Goal: Download file/media

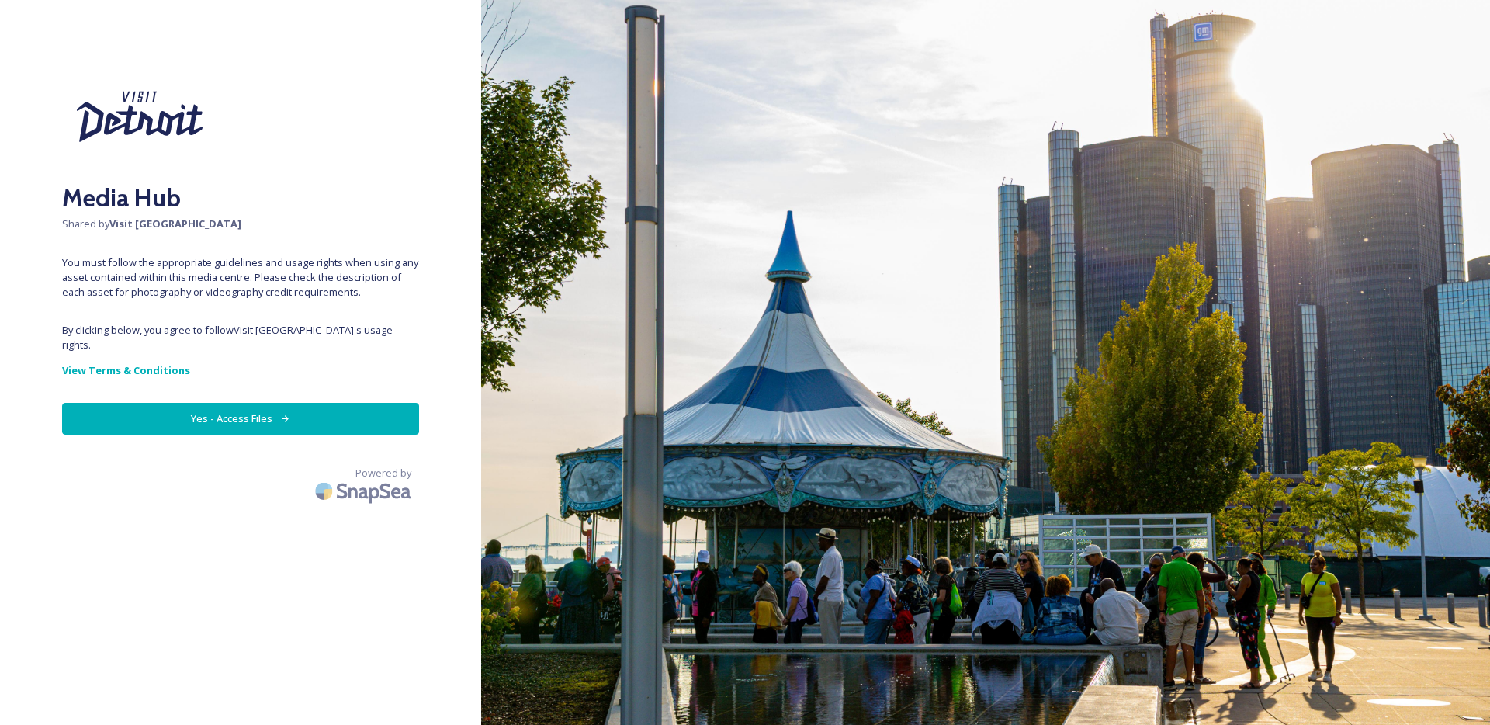
click at [251, 410] on button "Yes - Access Files" at bounding box center [240, 419] width 357 height 32
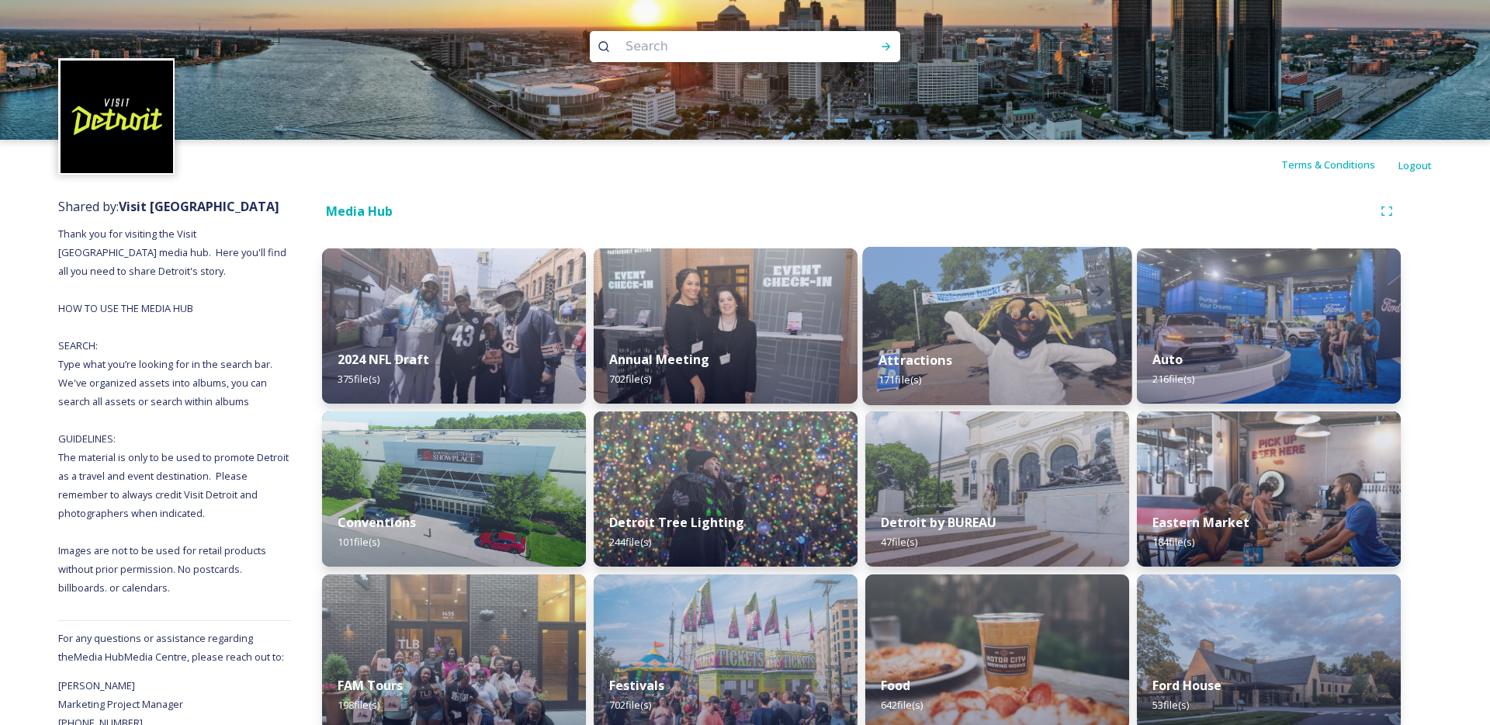
click at [1048, 337] on div "Attractions 171 file(s)" at bounding box center [997, 369] width 269 height 71
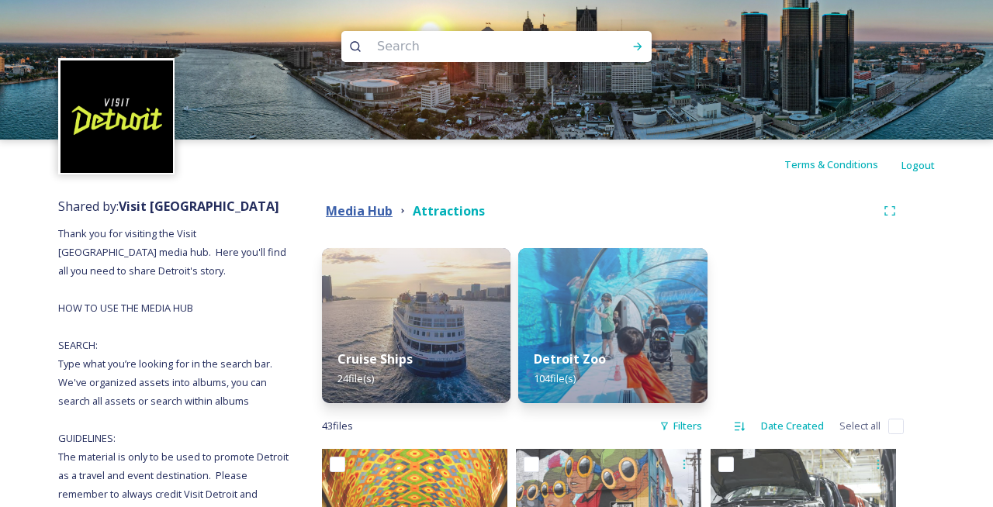
click at [382, 213] on strong "Media Hub" at bounding box center [359, 210] width 67 height 17
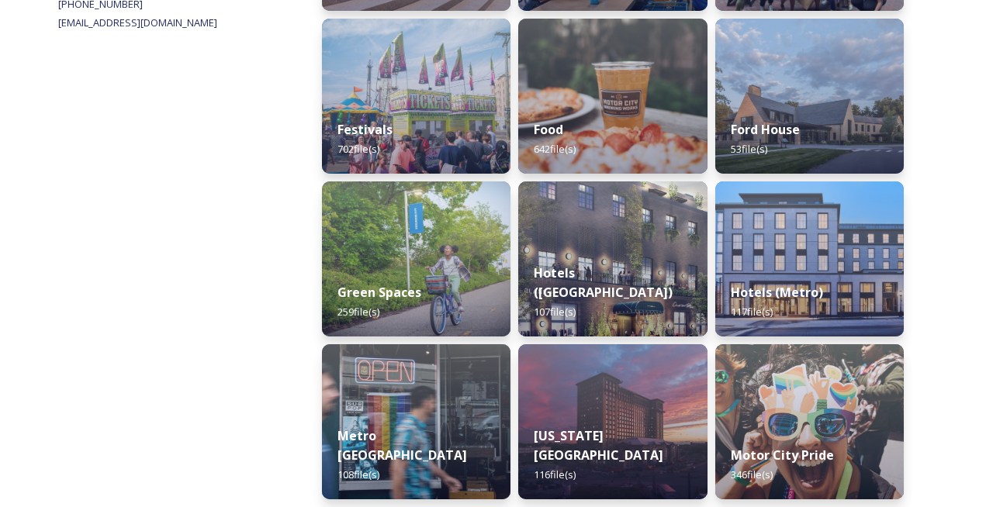
scroll to position [725, 0]
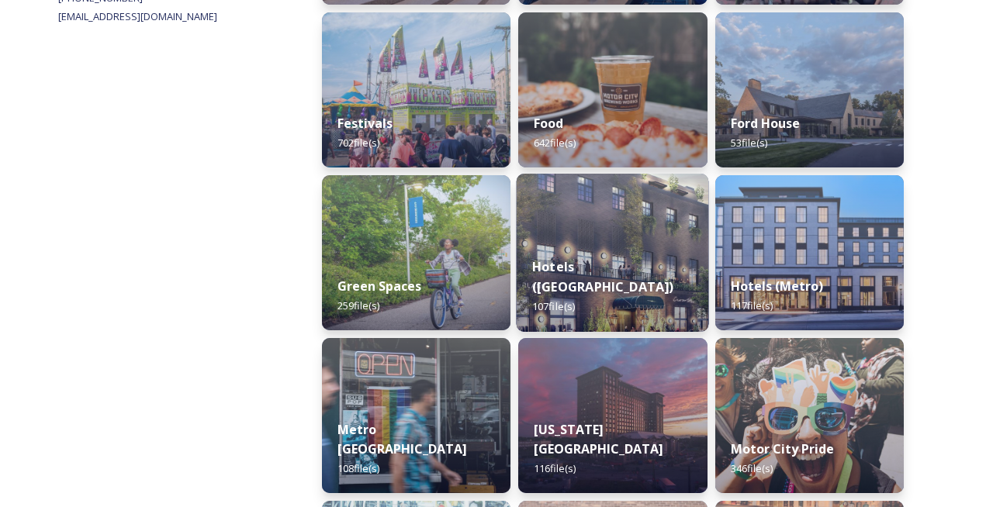
click at [601, 244] on img at bounding box center [613, 253] width 192 height 158
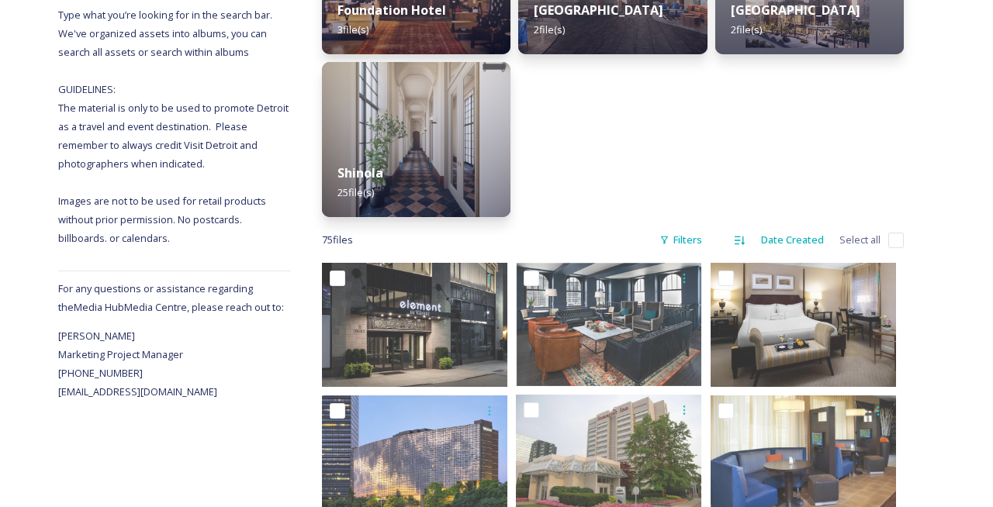
scroll to position [321, 0]
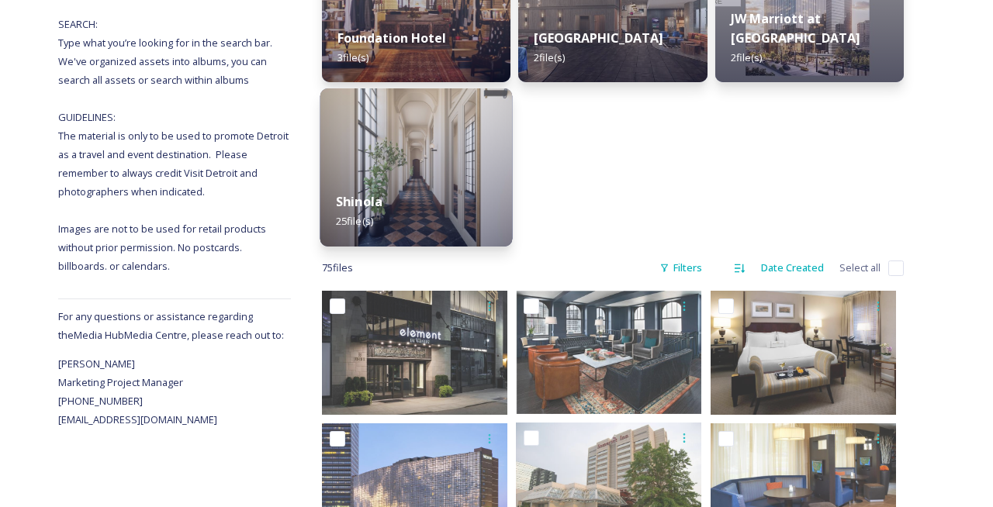
click at [421, 176] on div "Shinola 25 file(s)" at bounding box center [416, 211] width 192 height 71
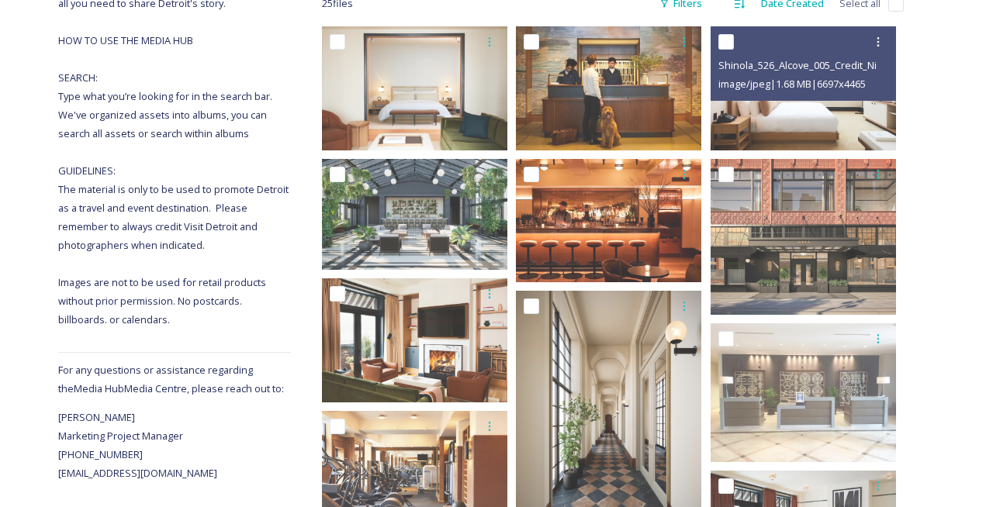
scroll to position [268, 0]
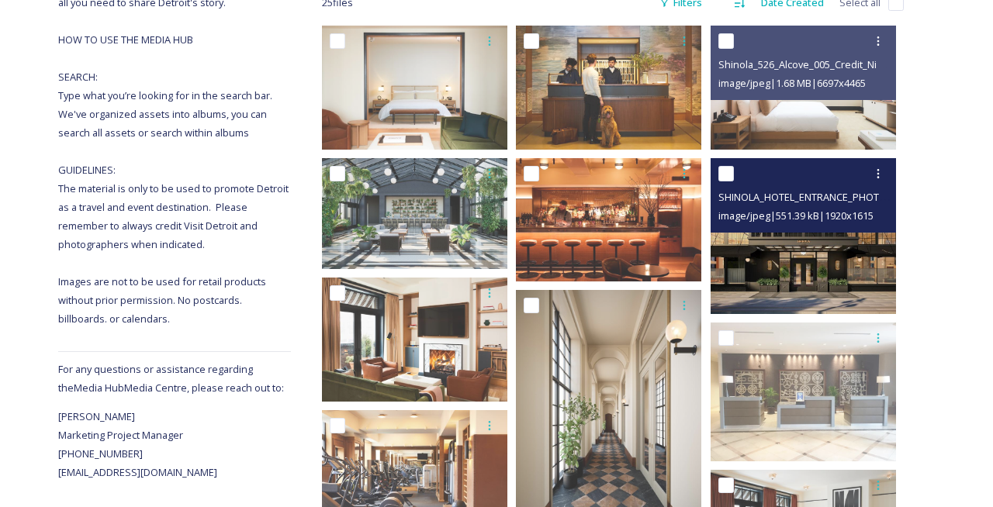
click at [796, 258] on img at bounding box center [803, 236] width 185 height 156
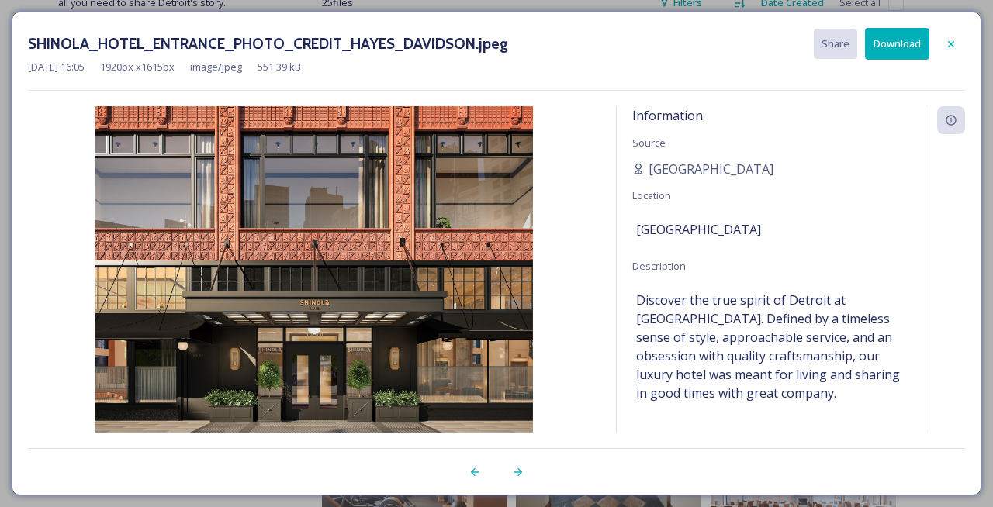
click at [891, 45] on button "Download" at bounding box center [897, 44] width 64 height 32
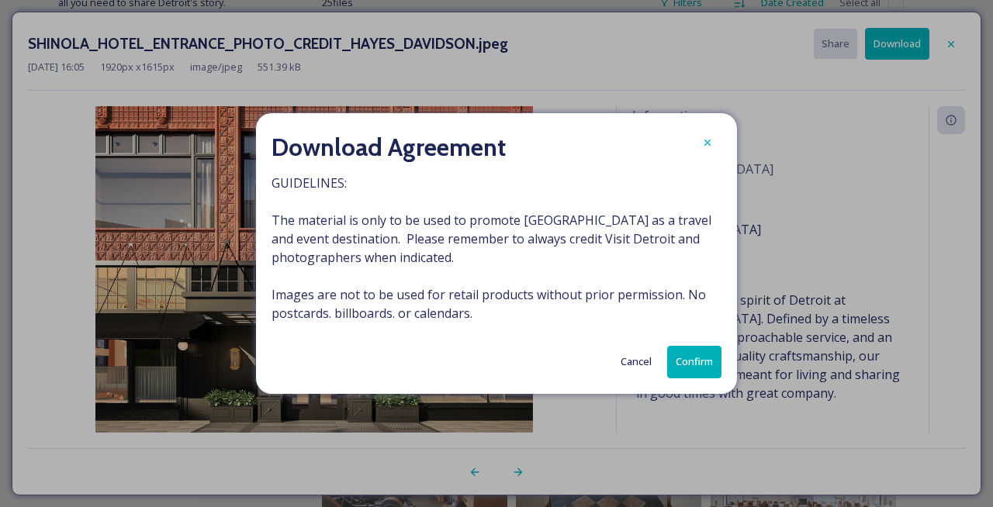
click at [697, 349] on button "Confirm" at bounding box center [694, 362] width 54 height 32
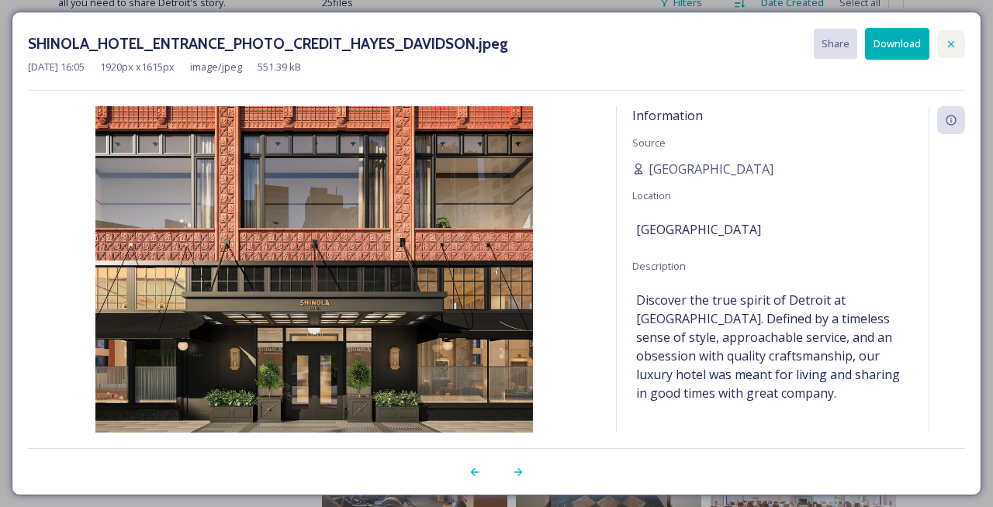
click at [947, 47] on icon at bounding box center [951, 44] width 12 height 12
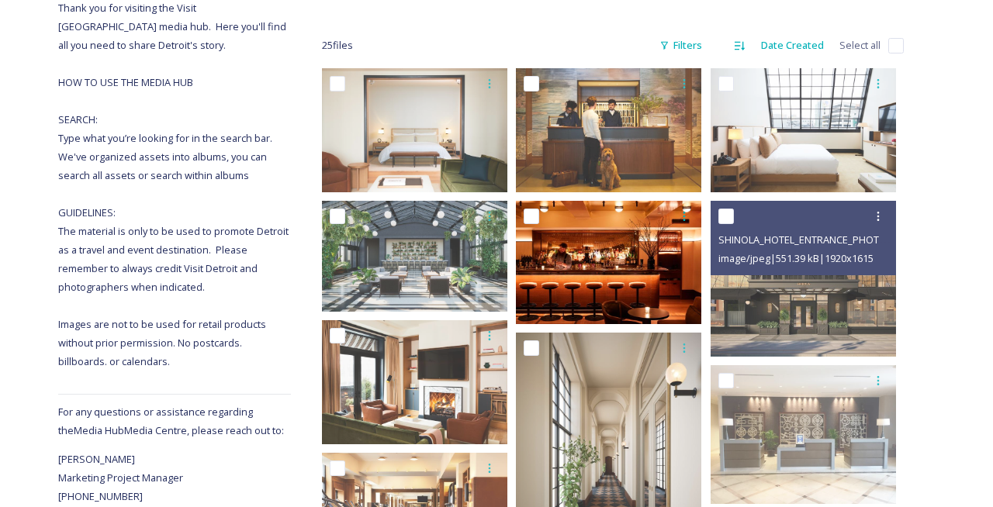
scroll to position [0, 0]
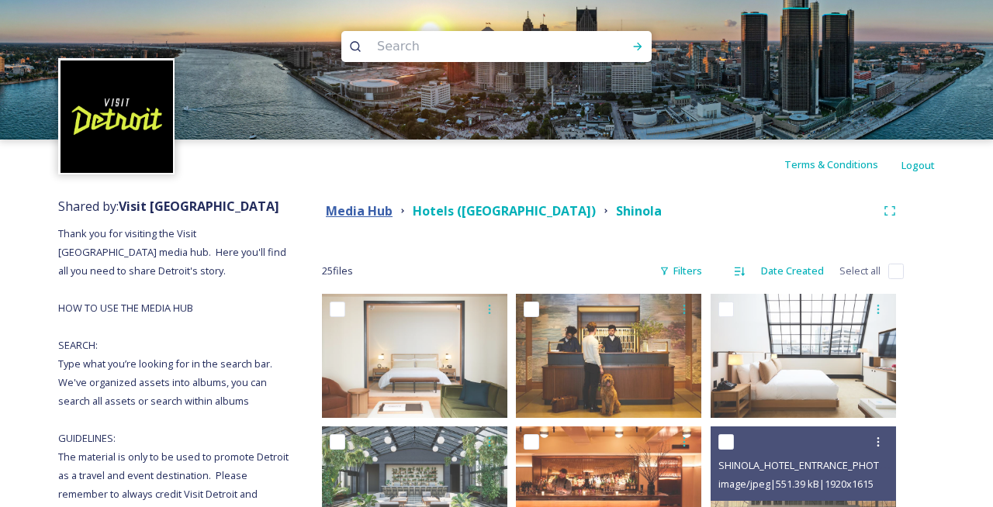
click at [390, 206] on strong "Media Hub" at bounding box center [359, 210] width 67 height 17
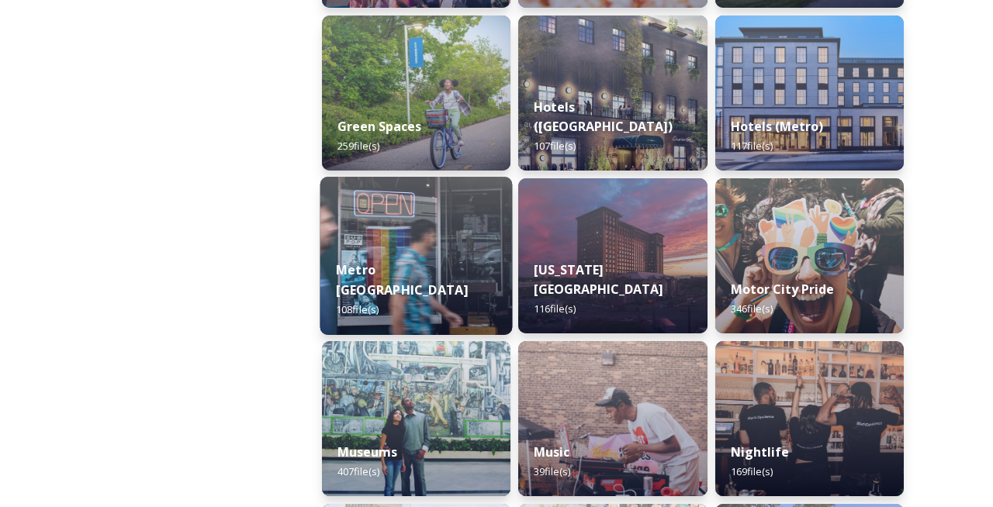
scroll to position [1083, 0]
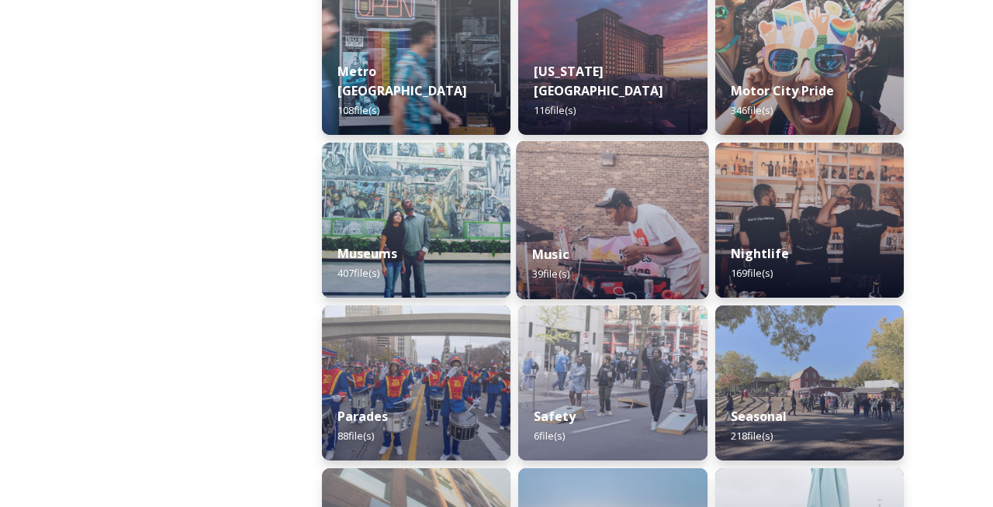
click at [596, 241] on div "Music 39 file(s)" at bounding box center [613, 264] width 192 height 71
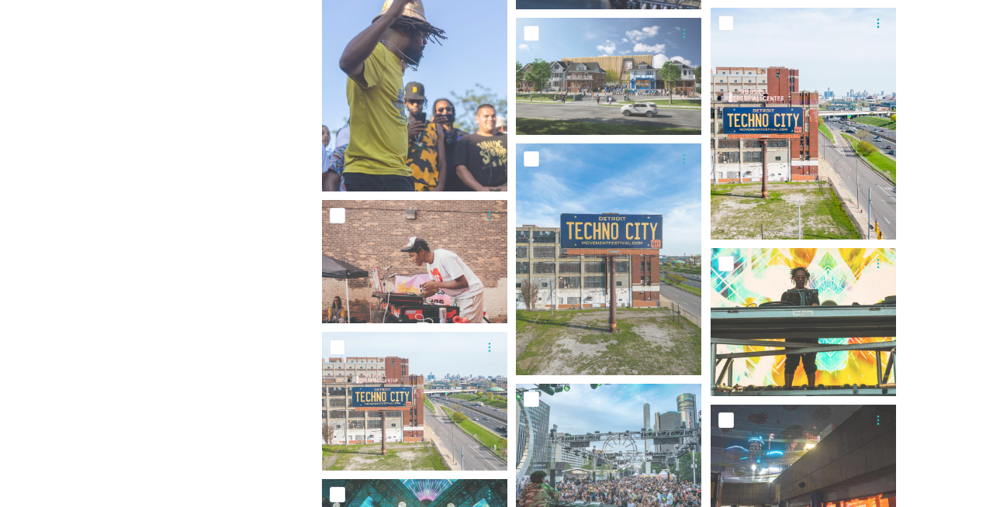
scroll to position [1311, 0]
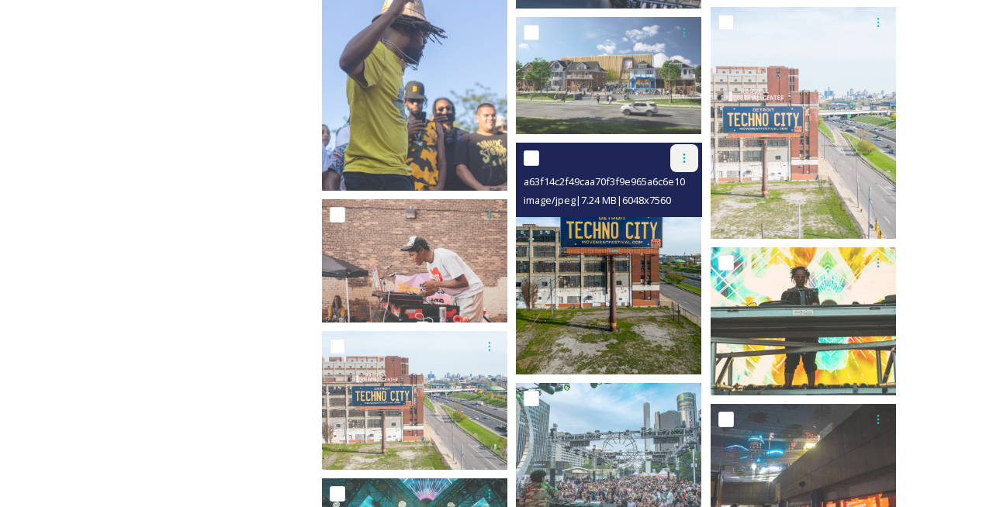
click at [680, 150] on div at bounding box center [684, 158] width 28 height 28
click at [667, 220] on span "Download" at bounding box center [665, 222] width 47 height 15
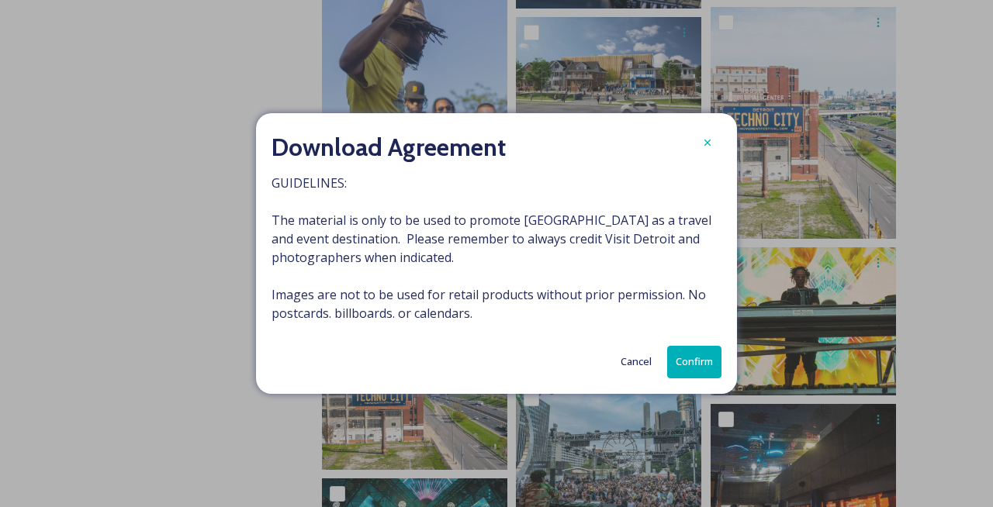
click at [683, 358] on button "Confirm" at bounding box center [694, 362] width 54 height 32
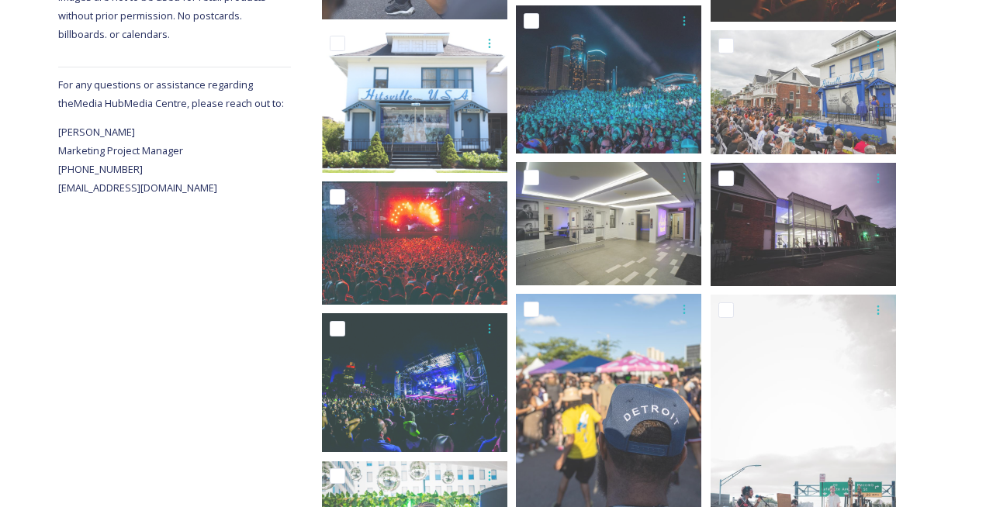
scroll to position [0, 0]
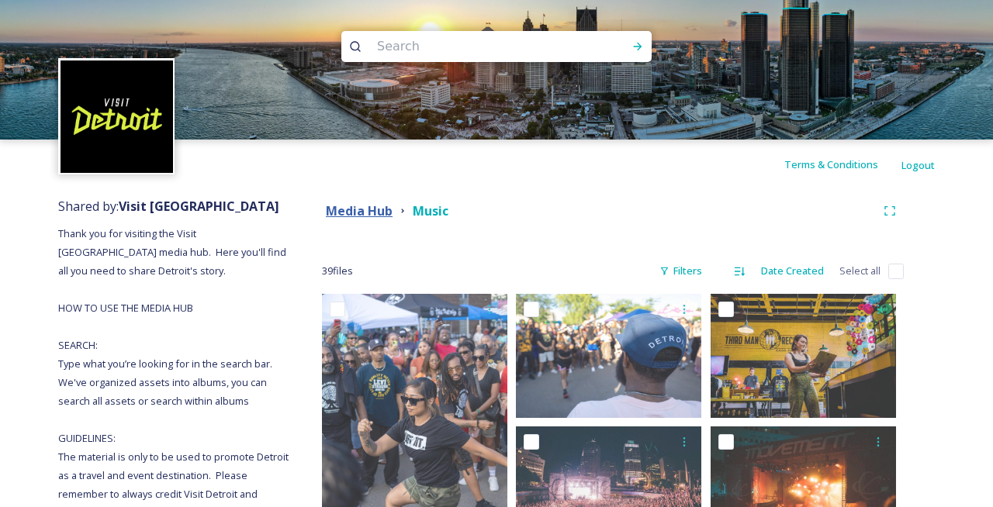
click at [368, 210] on strong "Media Hub" at bounding box center [359, 210] width 67 height 17
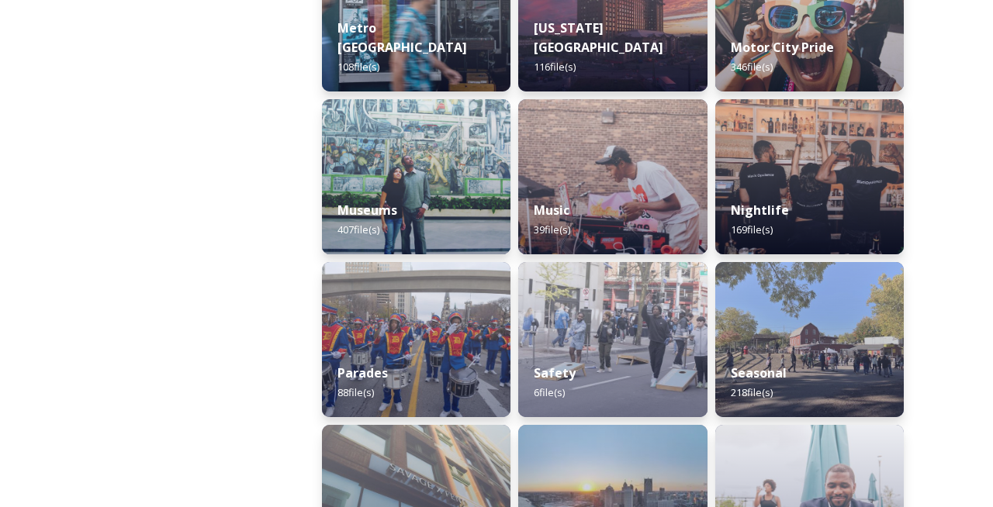
scroll to position [1125, 0]
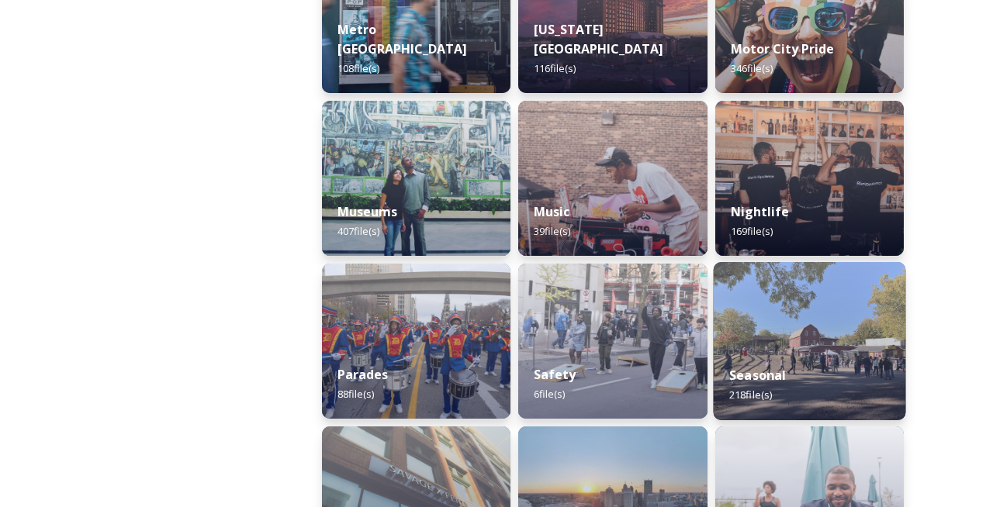
click at [832, 349] on img at bounding box center [809, 341] width 192 height 158
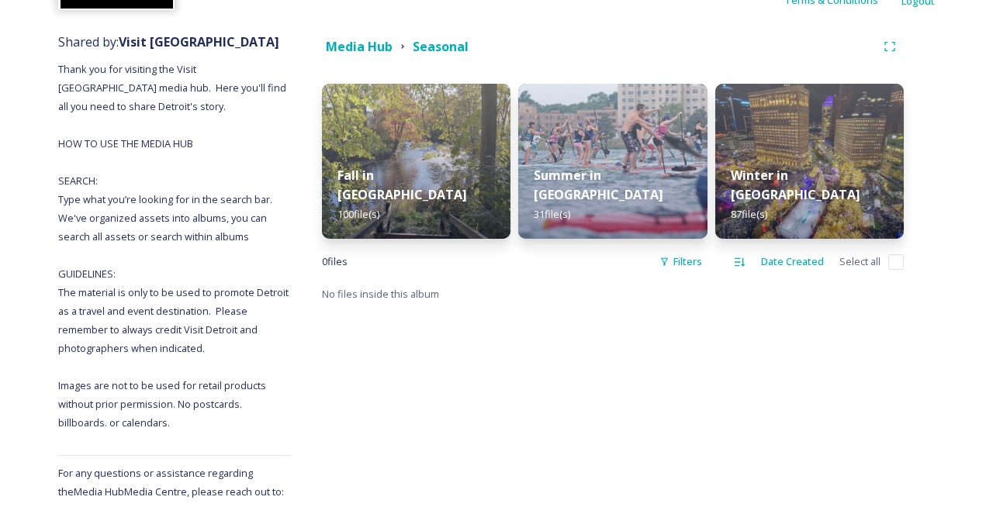
scroll to position [241, 0]
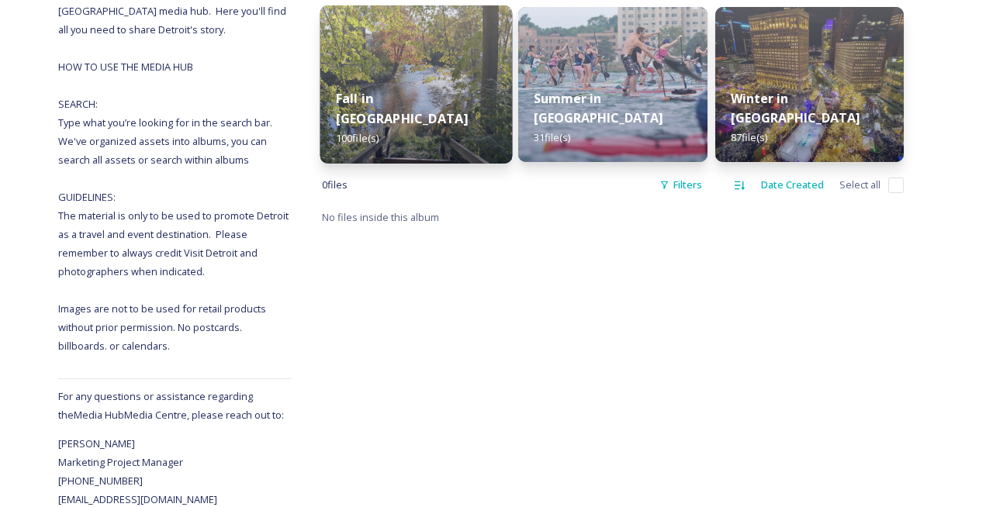
click at [390, 103] on div "Fall in [GEOGRAPHIC_DATA] 100 file(s)" at bounding box center [416, 119] width 192 height 90
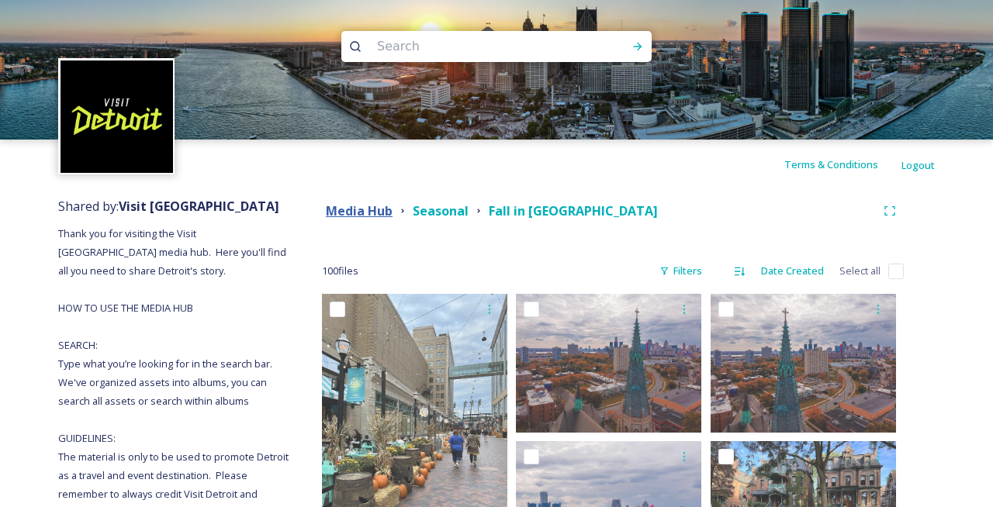
click at [386, 209] on strong "Media Hub" at bounding box center [359, 210] width 67 height 17
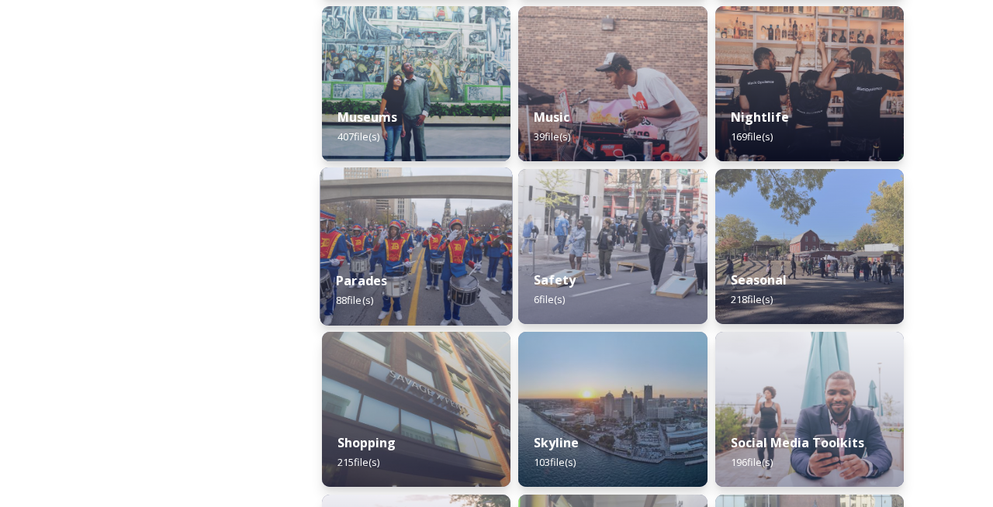
scroll to position [1207, 0]
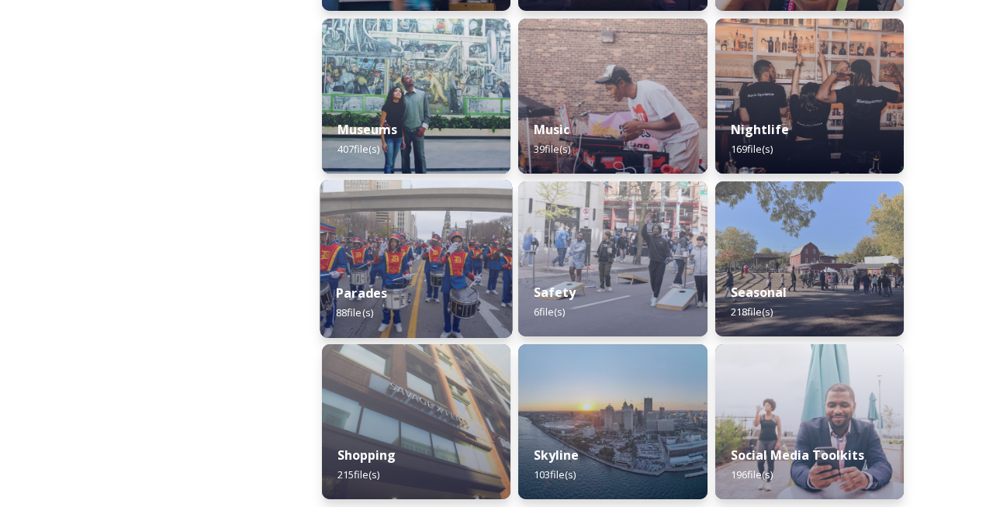
click at [445, 236] on img at bounding box center [416, 259] width 192 height 158
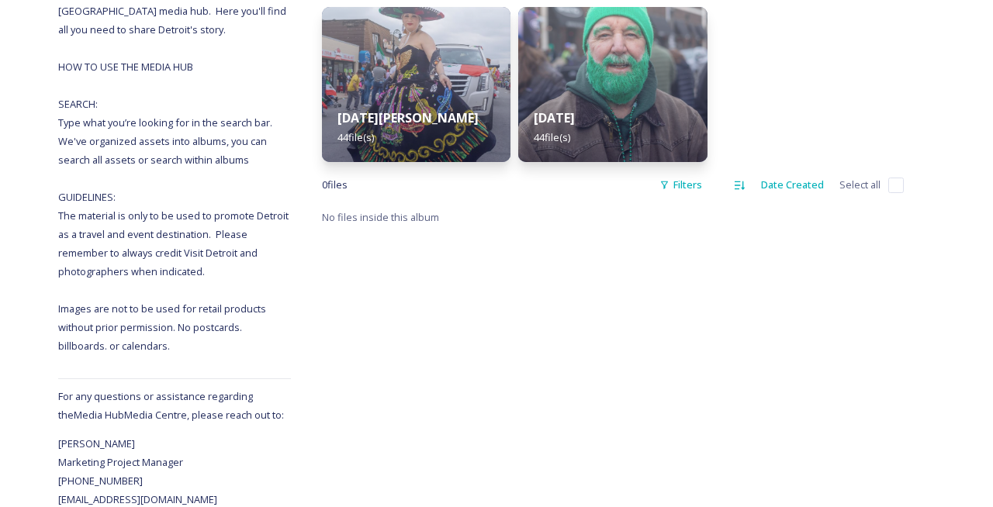
scroll to position [10, 0]
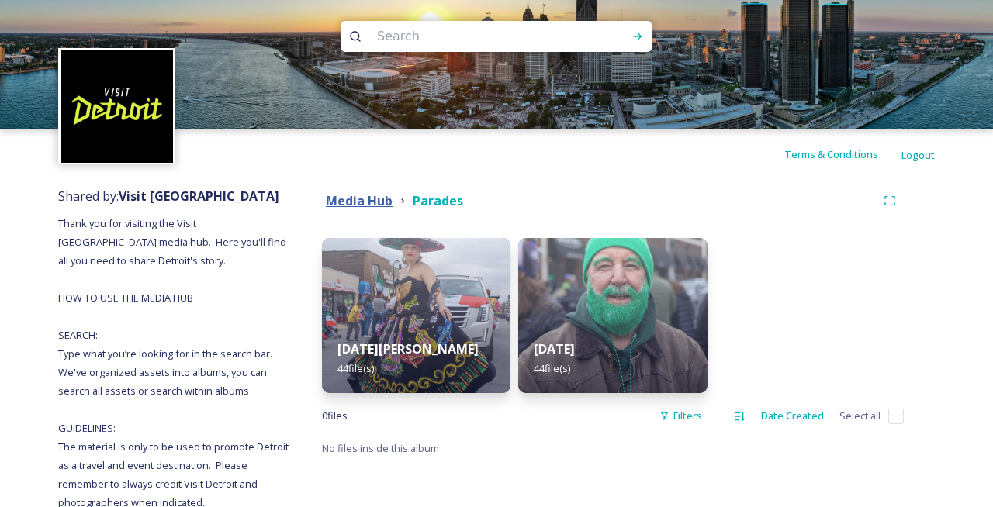
click at [332, 192] on strong "Media Hub" at bounding box center [359, 200] width 67 height 17
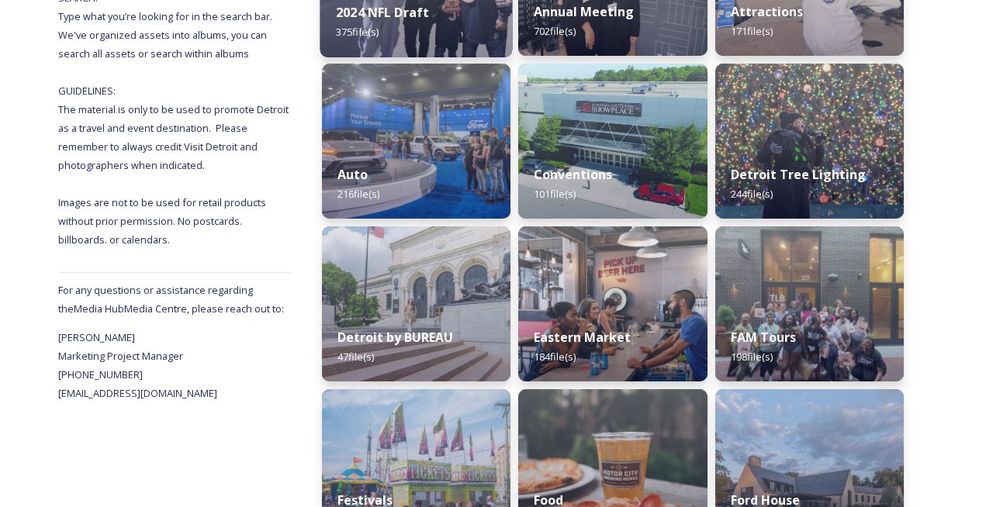
scroll to position [403, 0]
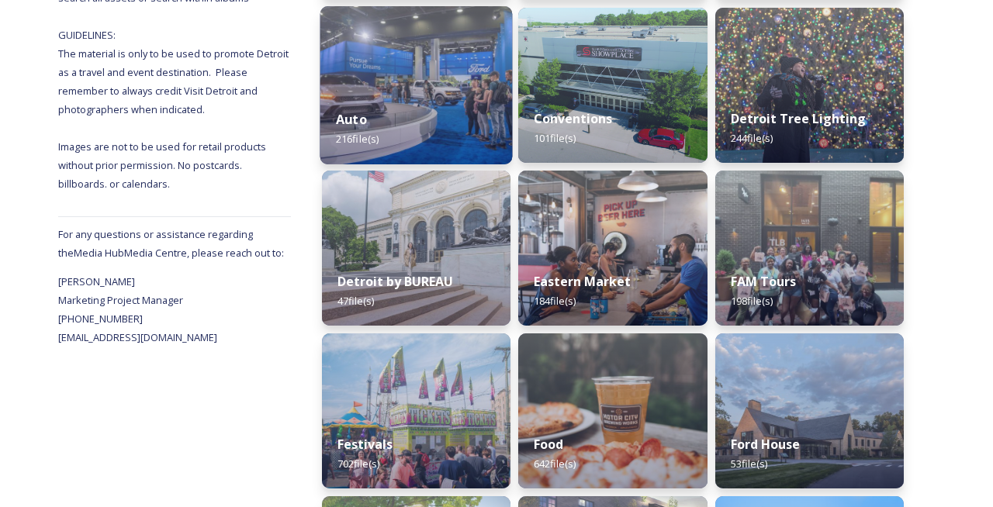
click at [405, 116] on div "Auto 216 file(s)" at bounding box center [416, 129] width 192 height 71
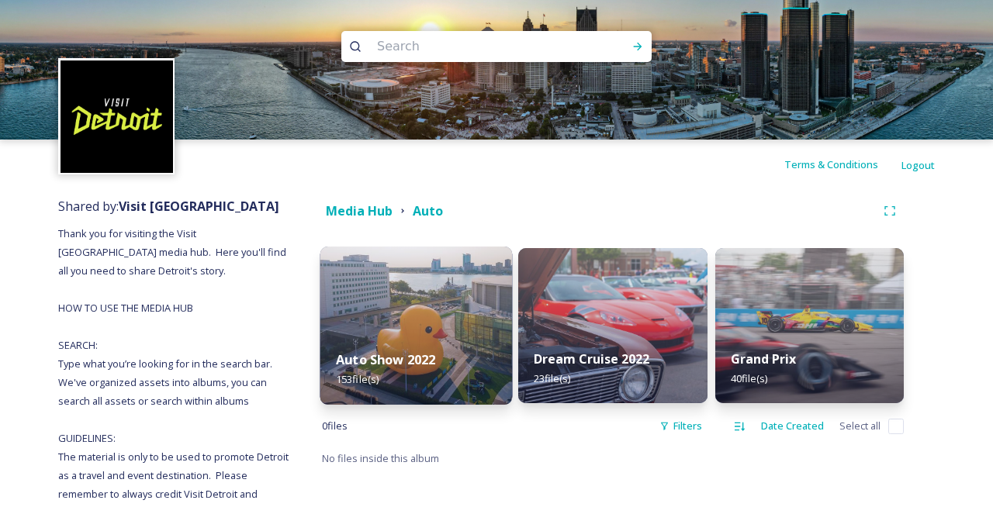
click at [439, 323] on img at bounding box center [416, 326] width 192 height 158
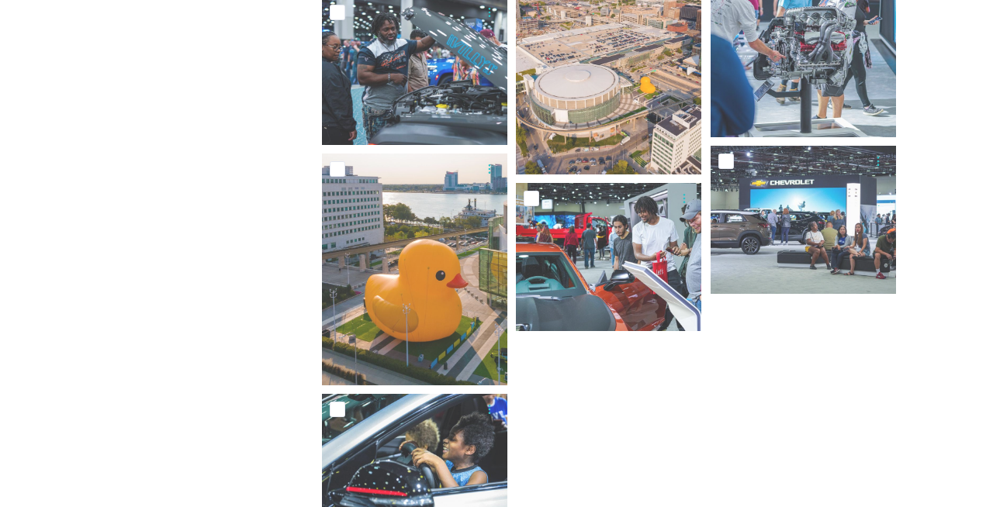
scroll to position [9385, 0]
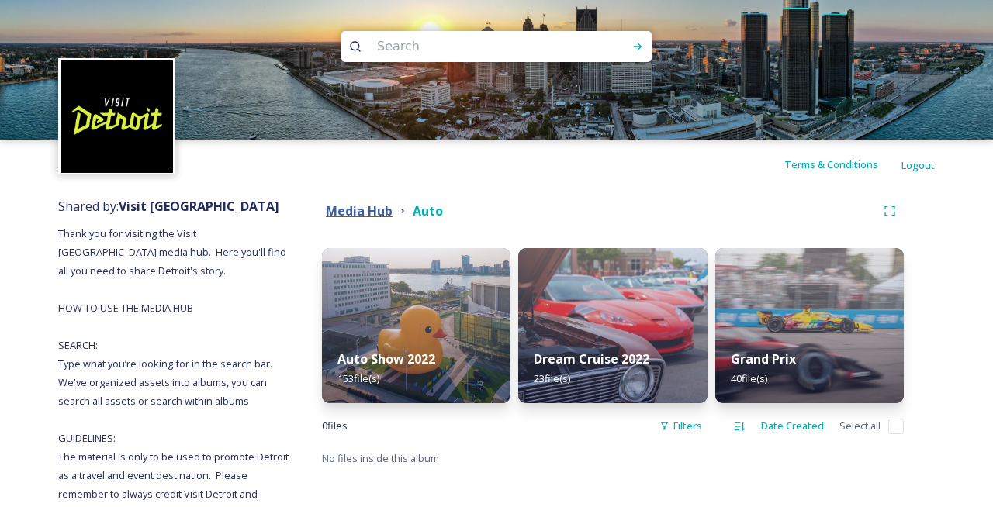
click at [353, 206] on strong "Media Hub" at bounding box center [359, 210] width 67 height 17
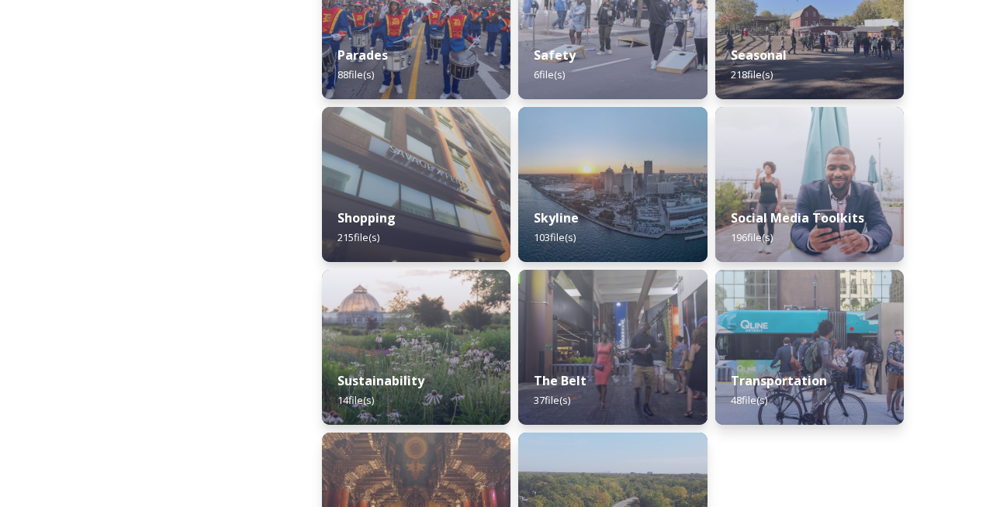
scroll to position [1458, 0]
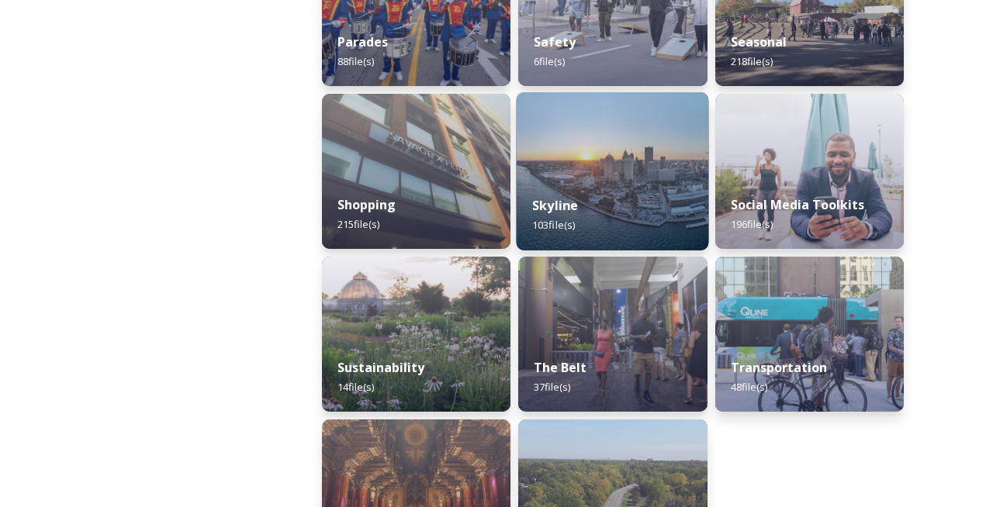
click at [593, 197] on div "Skyline 103 file(s)" at bounding box center [613, 215] width 192 height 71
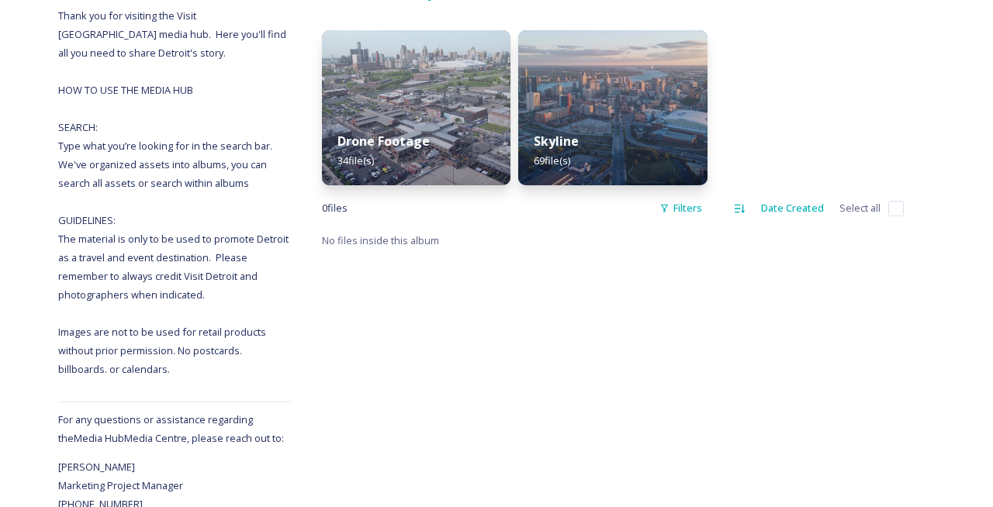
scroll to position [213, 0]
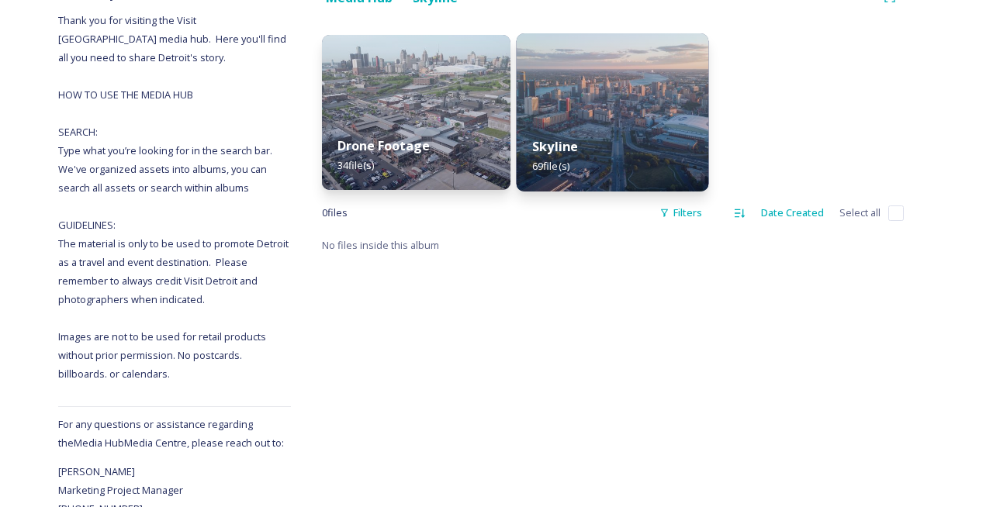
click at [611, 137] on div "Skyline 69 file(s)" at bounding box center [613, 156] width 192 height 71
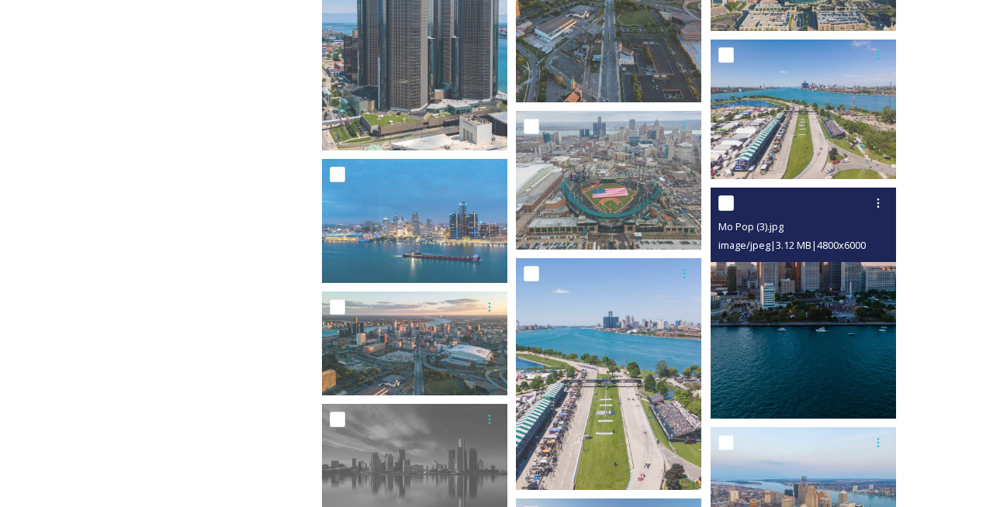
scroll to position [1378, 0]
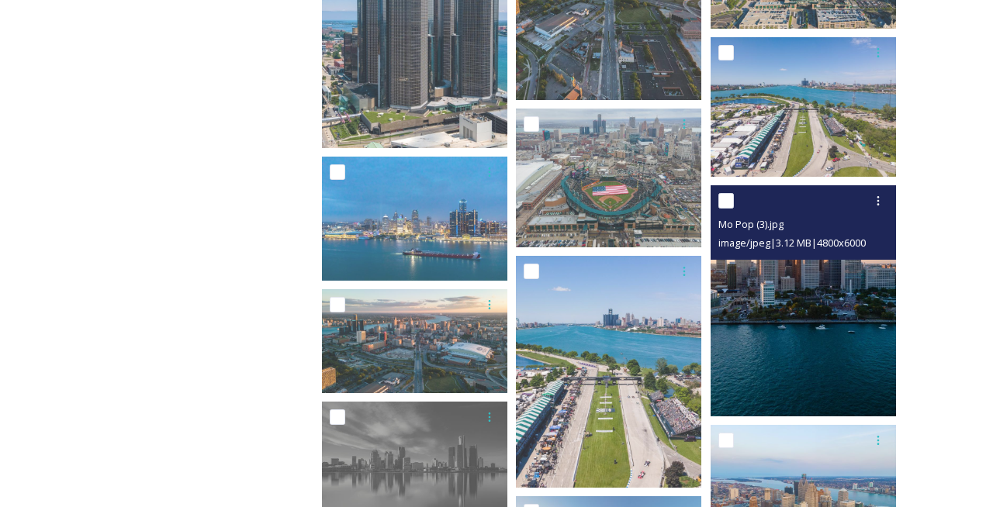
click at [830, 316] on img at bounding box center [803, 301] width 185 height 232
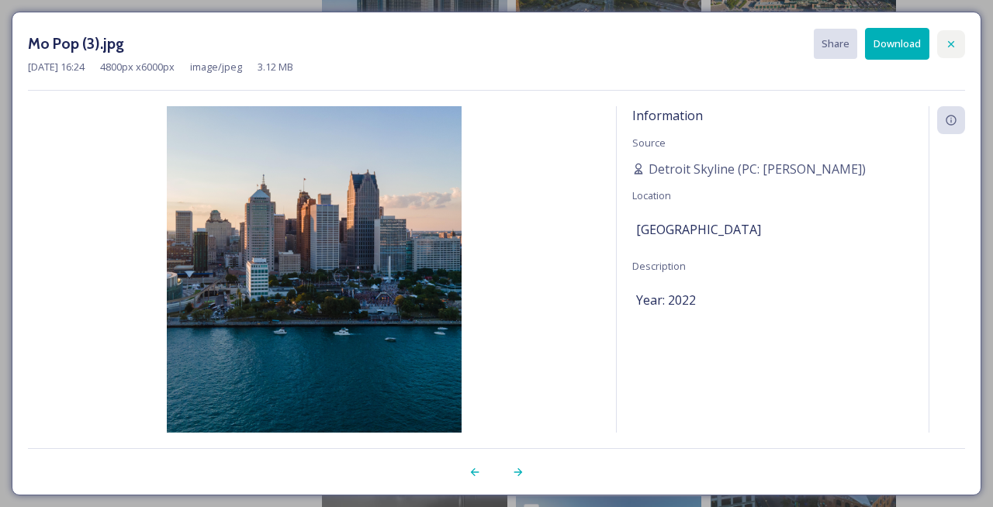
click at [955, 45] on icon at bounding box center [951, 44] width 12 height 12
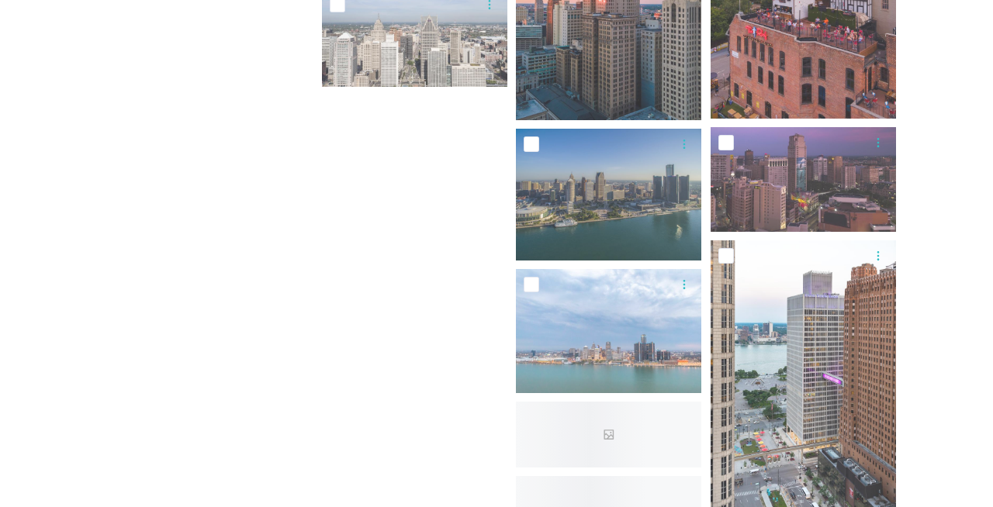
scroll to position [3626, 0]
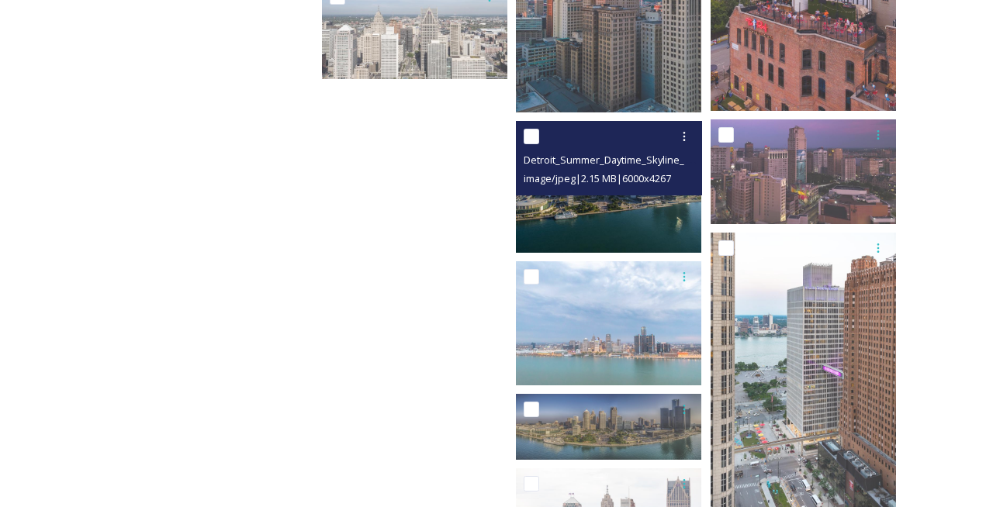
click at [635, 219] on img at bounding box center [608, 187] width 185 height 132
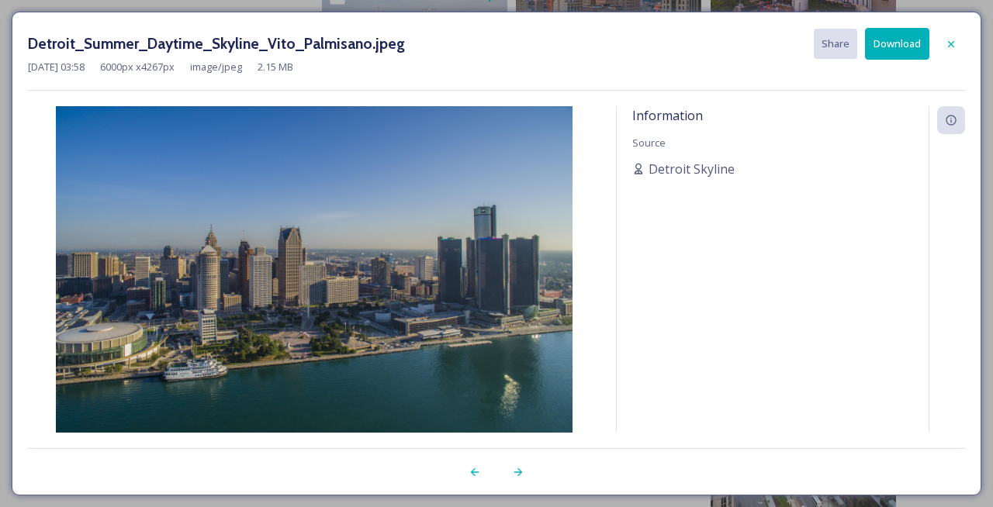
click at [895, 50] on button "Download" at bounding box center [897, 44] width 64 height 32
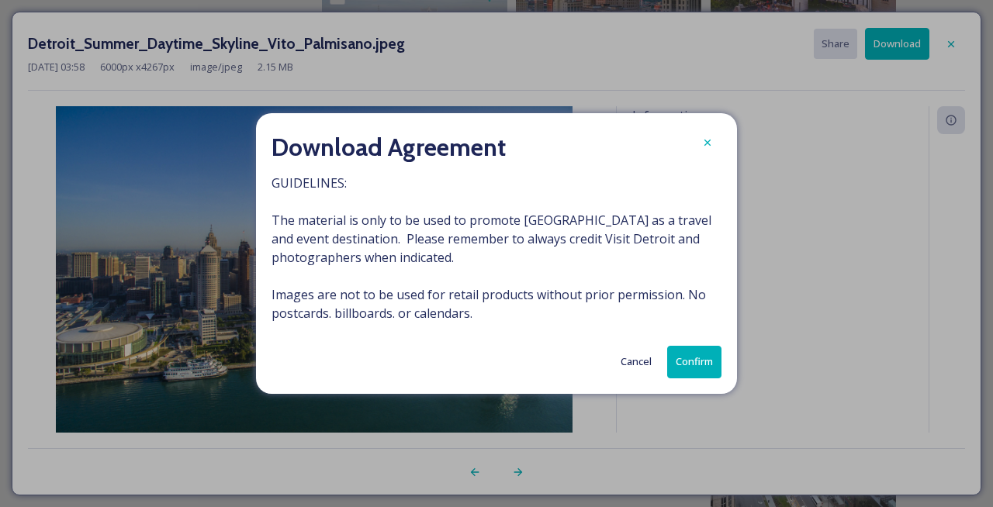
click at [699, 369] on button "Confirm" at bounding box center [694, 362] width 54 height 32
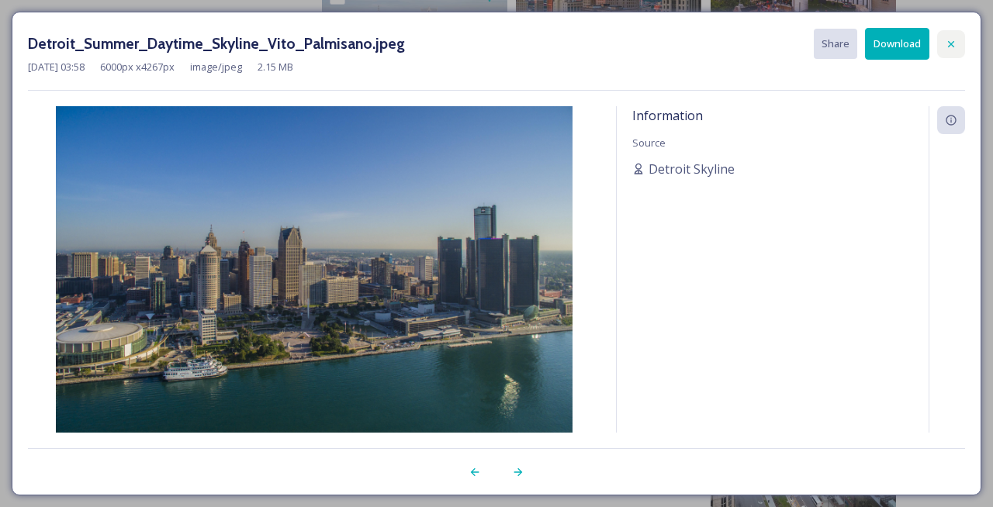
click at [953, 42] on icon at bounding box center [951, 44] width 12 height 12
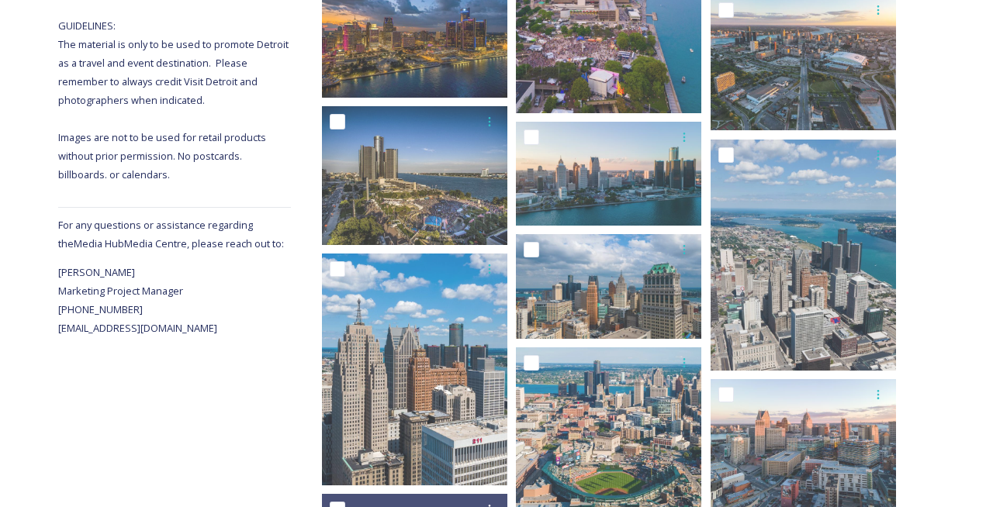
scroll to position [0, 0]
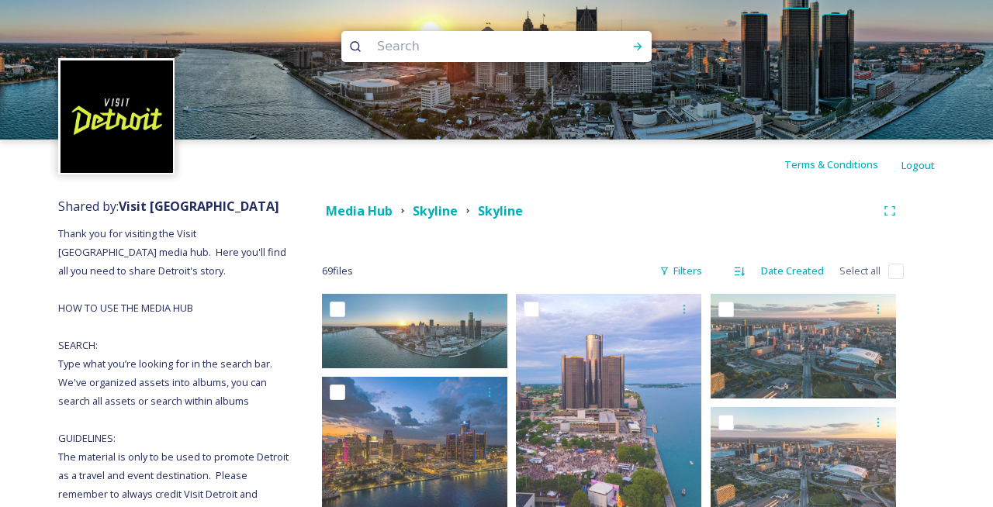
click at [461, 58] on input at bounding box center [475, 46] width 213 height 34
type input "bridge"
click at [378, 213] on strong "Media Hub" at bounding box center [359, 210] width 67 height 17
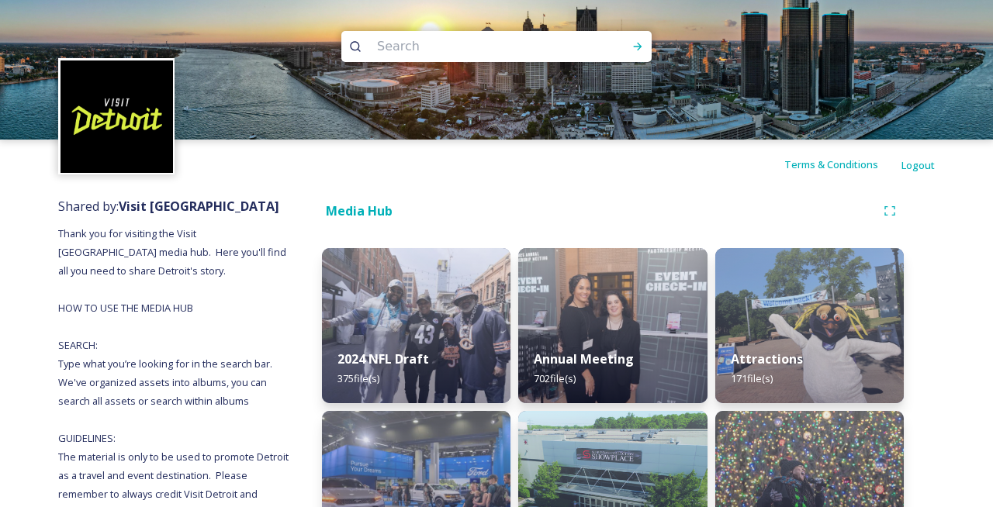
click at [475, 47] on input at bounding box center [475, 46] width 213 height 34
type input "bridge"
click at [638, 43] on icon at bounding box center [638, 47] width 9 height 8
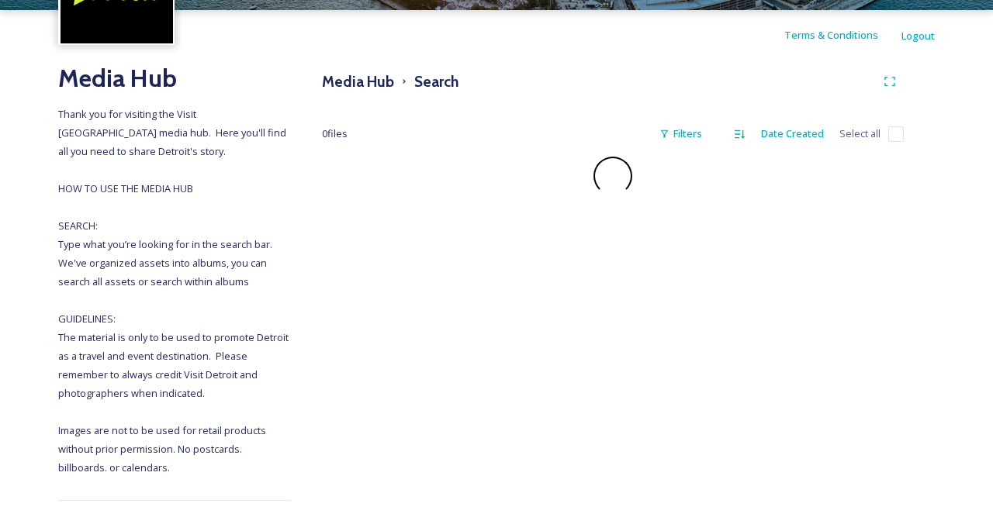
scroll to position [131, 0]
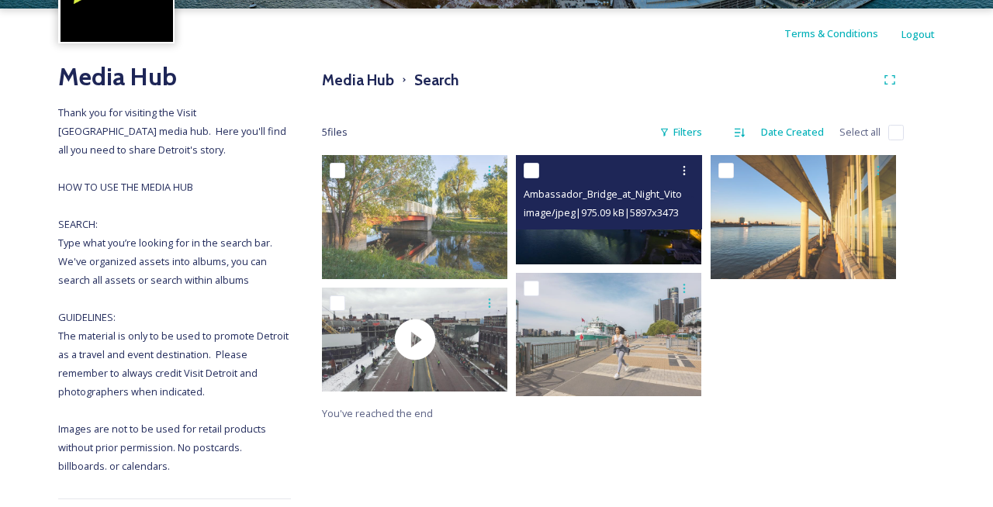
click at [625, 241] on img at bounding box center [608, 209] width 185 height 109
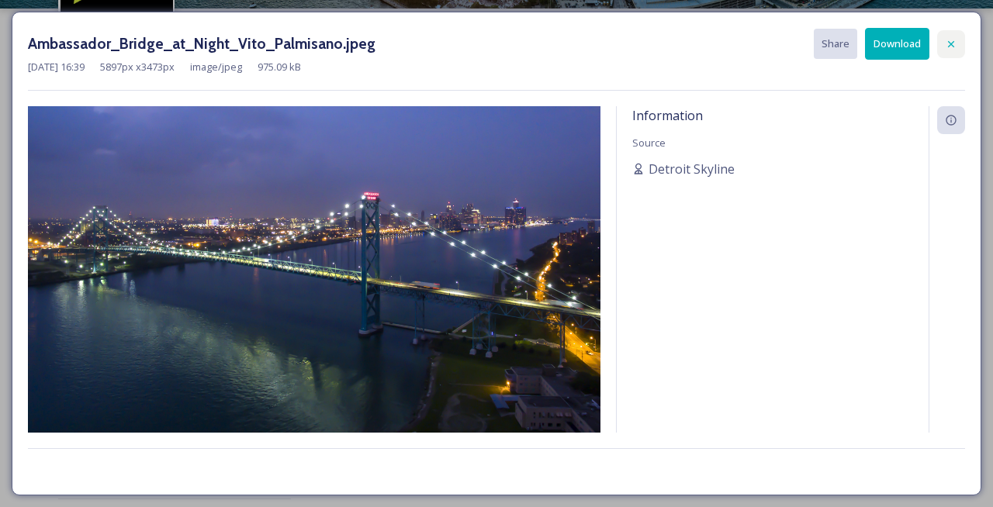
click at [954, 40] on icon at bounding box center [951, 44] width 12 height 12
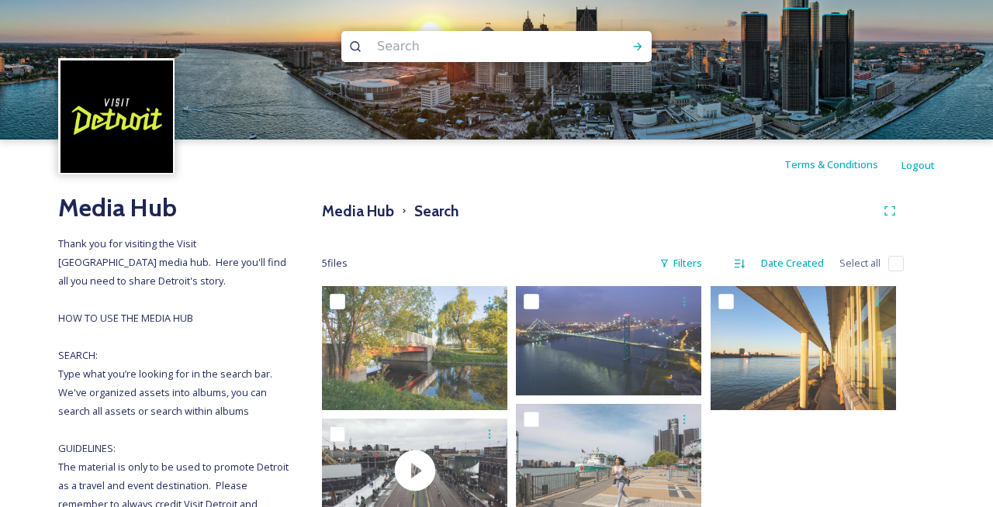
click at [458, 35] on input at bounding box center [475, 46] width 213 height 34
type input "[GEOGRAPHIC_DATA]"
click at [640, 45] on icon at bounding box center [638, 47] width 9 height 8
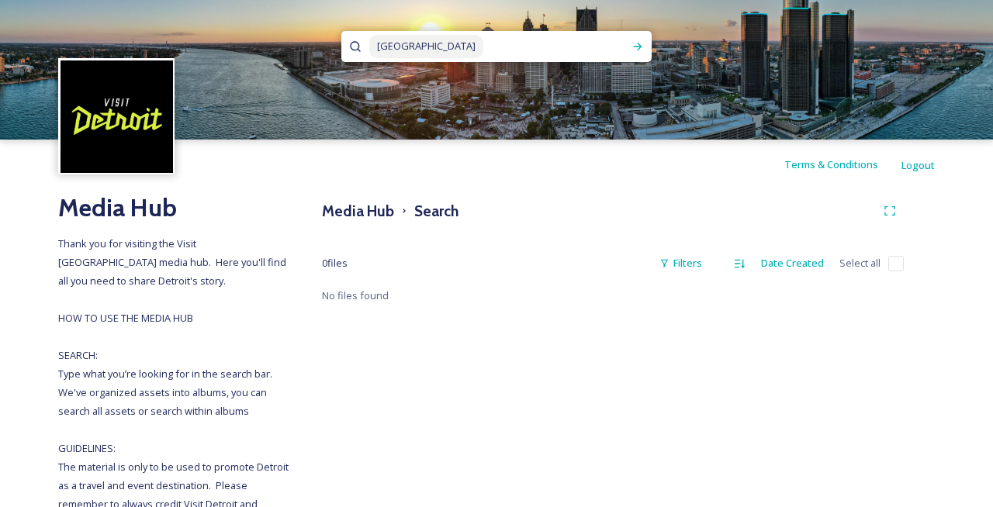
click at [485, 43] on input at bounding box center [554, 46] width 139 height 34
click at [485, 57] on input at bounding box center [554, 46] width 139 height 34
type input "c"
click at [638, 43] on icon at bounding box center [638, 46] width 12 height 12
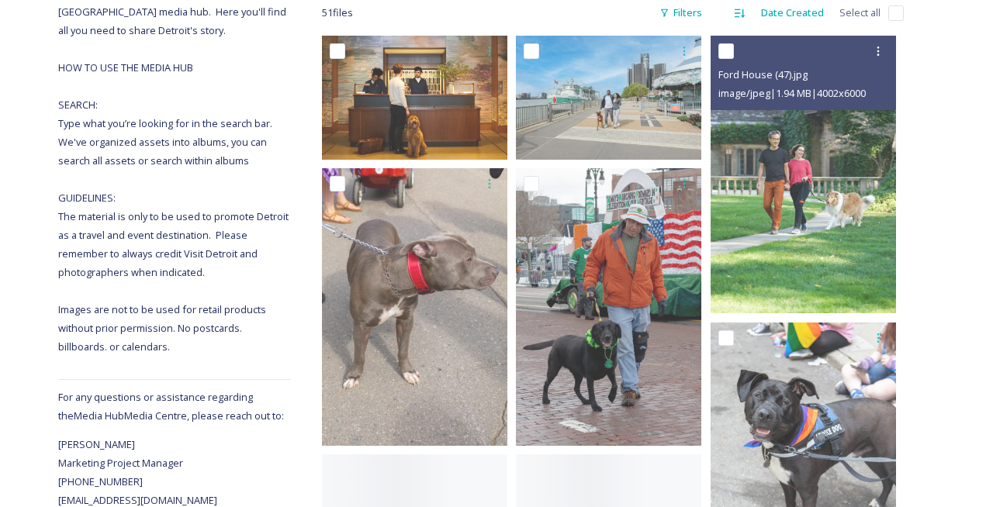
scroll to position [252, 0]
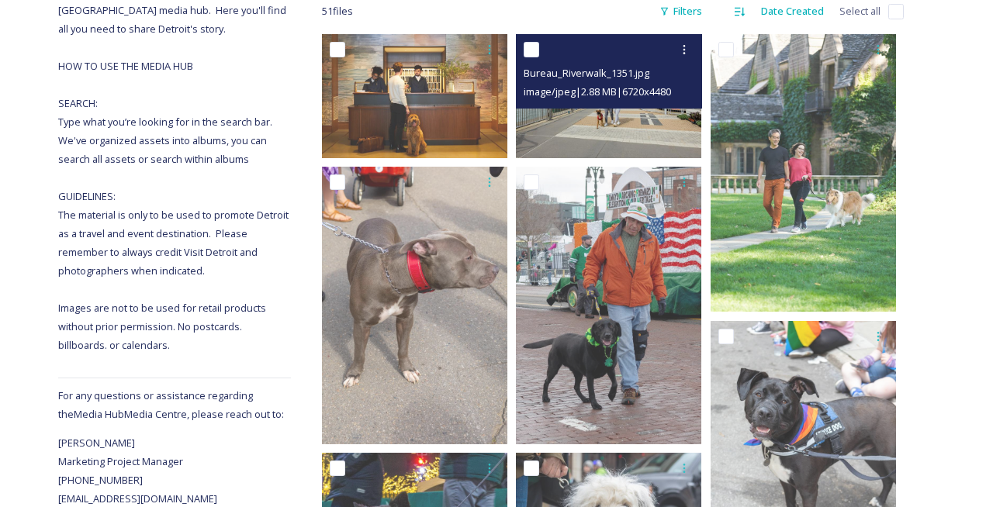
click at [597, 124] on img at bounding box center [608, 95] width 185 height 123
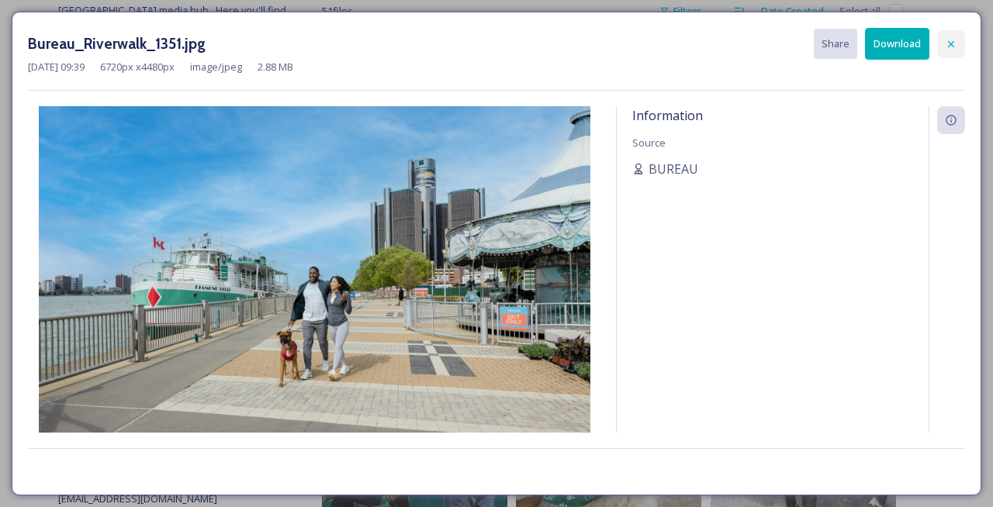
click at [948, 47] on icon at bounding box center [951, 44] width 12 height 12
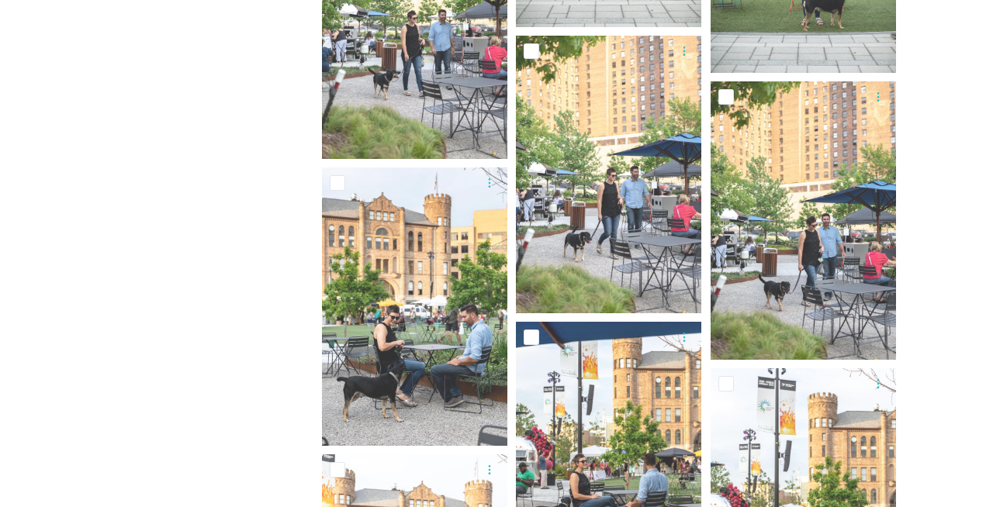
scroll to position [2037, 0]
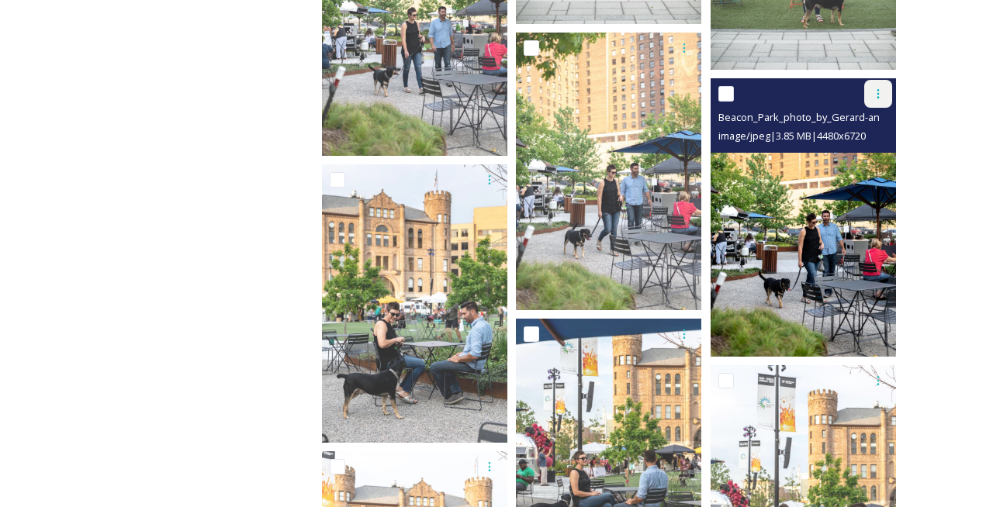
click at [874, 96] on icon at bounding box center [878, 94] width 12 height 12
click at [871, 161] on span "Download" at bounding box center [859, 158] width 47 height 15
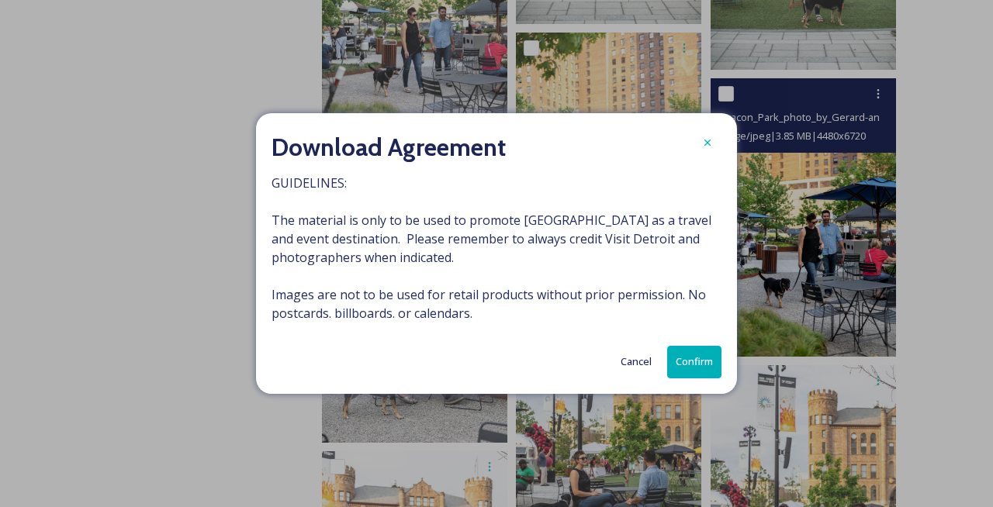
click at [686, 362] on button "Confirm" at bounding box center [694, 362] width 54 height 32
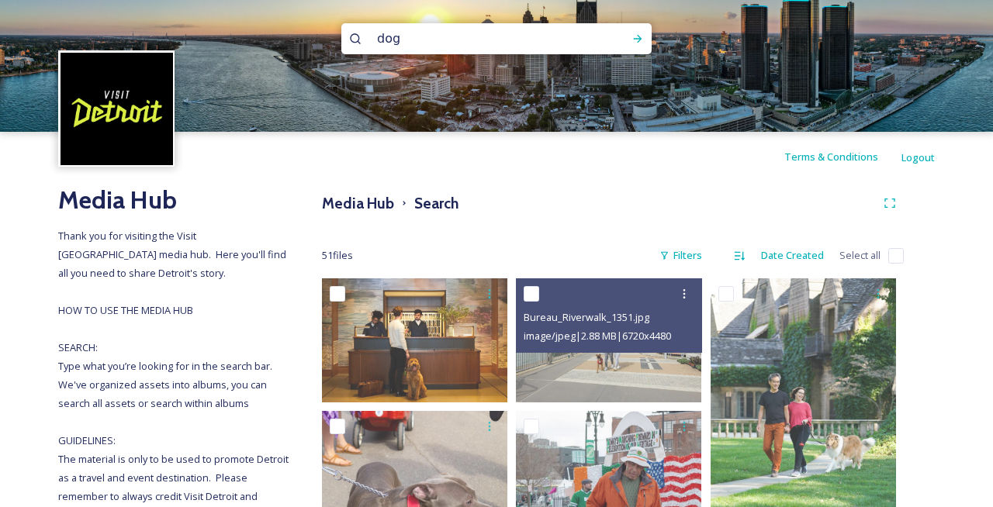
scroll to position [0, 0]
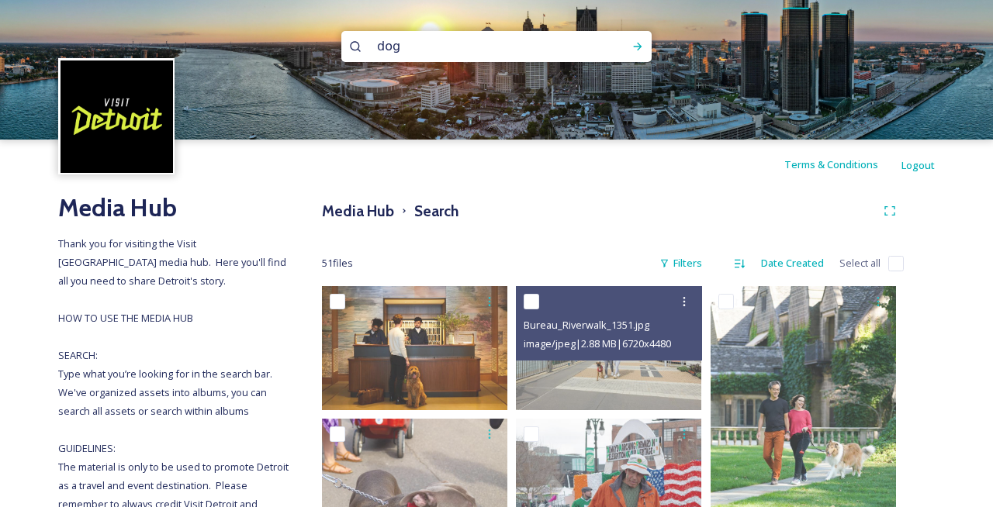
click at [422, 43] on input "dog" at bounding box center [475, 46] width 213 height 34
click at [421, 43] on input "dog" at bounding box center [475, 46] width 213 height 34
type input "football"
click at [632, 45] on icon at bounding box center [638, 46] width 12 height 12
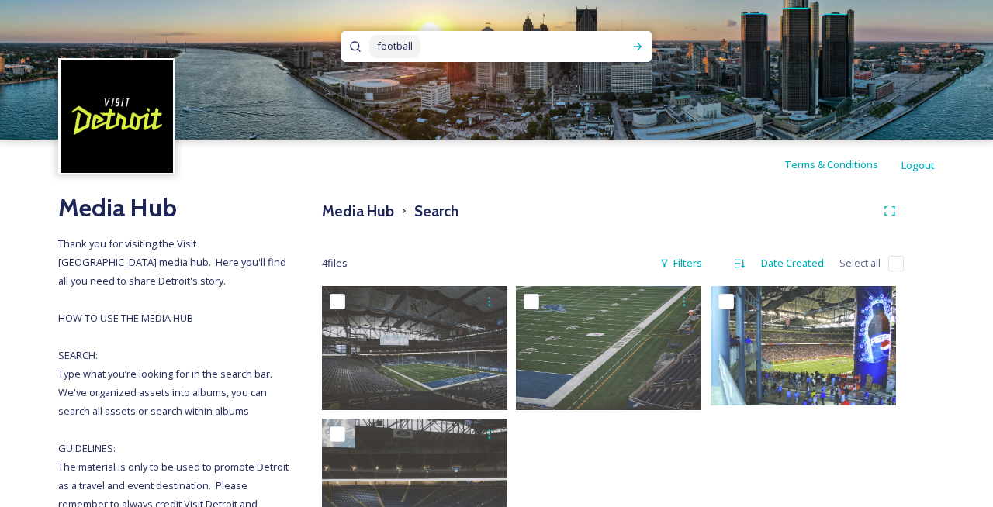
click at [433, 50] on input at bounding box center [515, 46] width 186 height 34
type input "f"
type input "tailgate"
click at [638, 50] on icon at bounding box center [638, 46] width 12 height 12
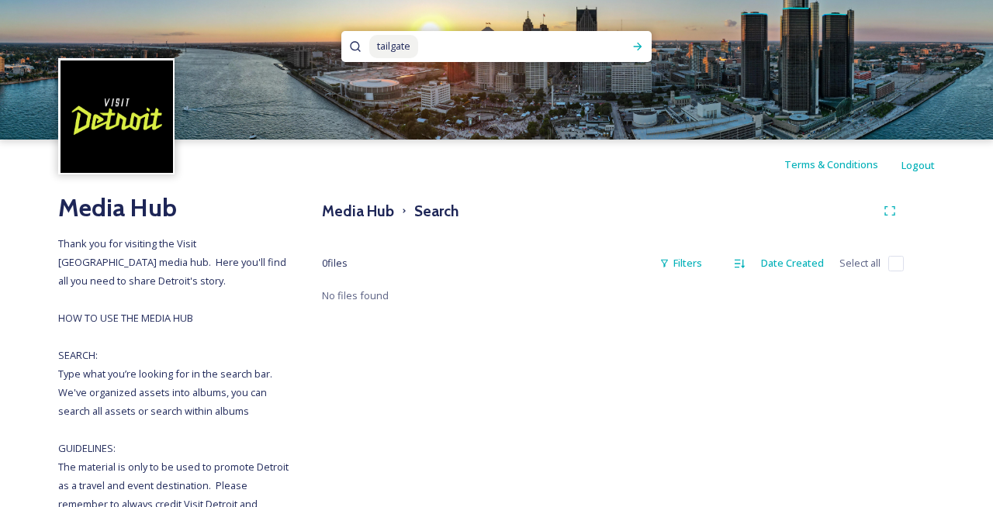
click at [455, 42] on input at bounding box center [514, 46] width 188 height 34
type input "t"
type input "lions"
click at [635, 53] on div "Run Search" at bounding box center [638, 47] width 28 height 28
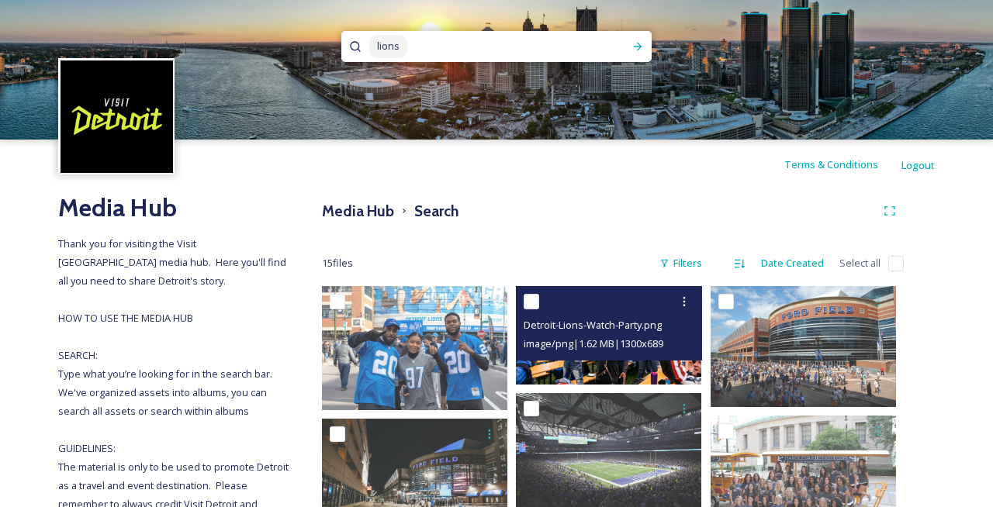
click at [621, 315] on div at bounding box center [611, 302] width 174 height 28
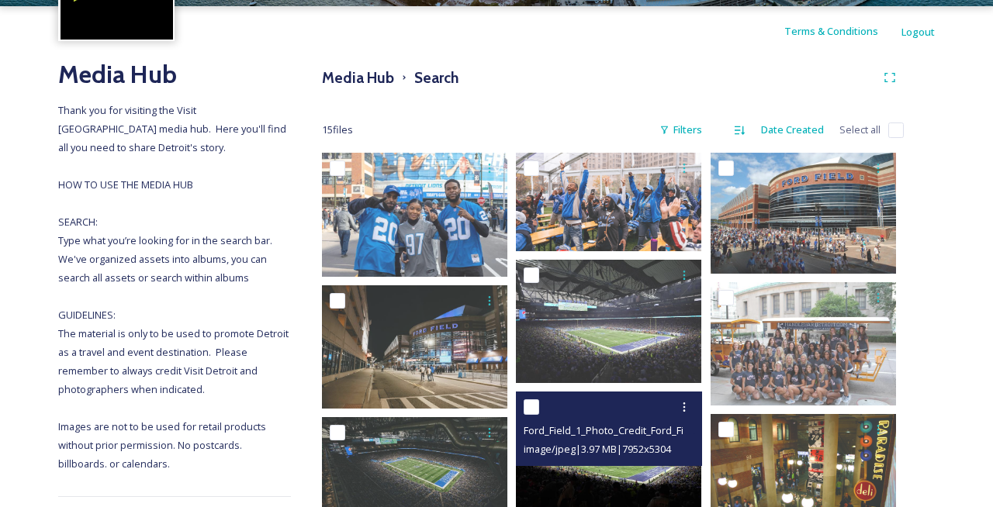
scroll to position [40, 0]
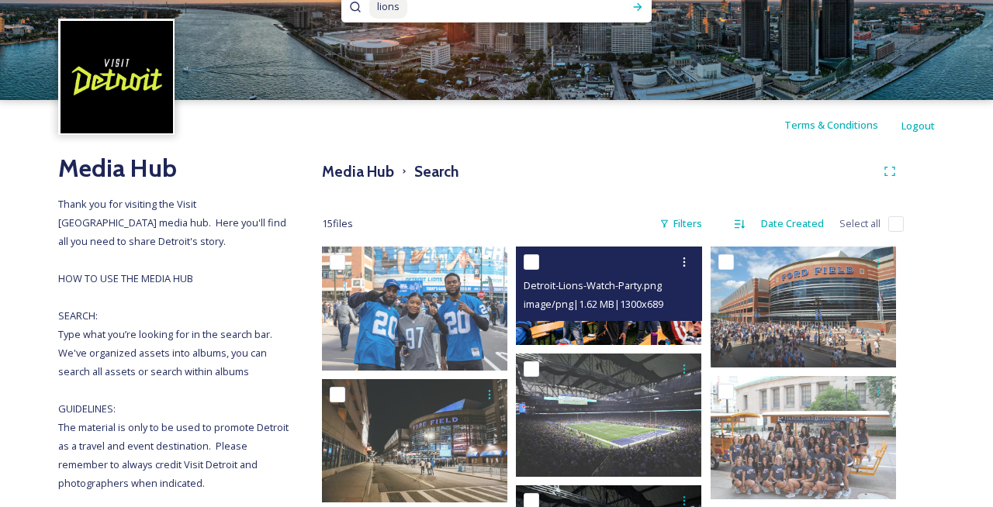
click at [634, 277] on div "Detroit-Lions-Watch-Party.png" at bounding box center [611, 285] width 174 height 19
click at [605, 327] on img at bounding box center [608, 296] width 185 height 99
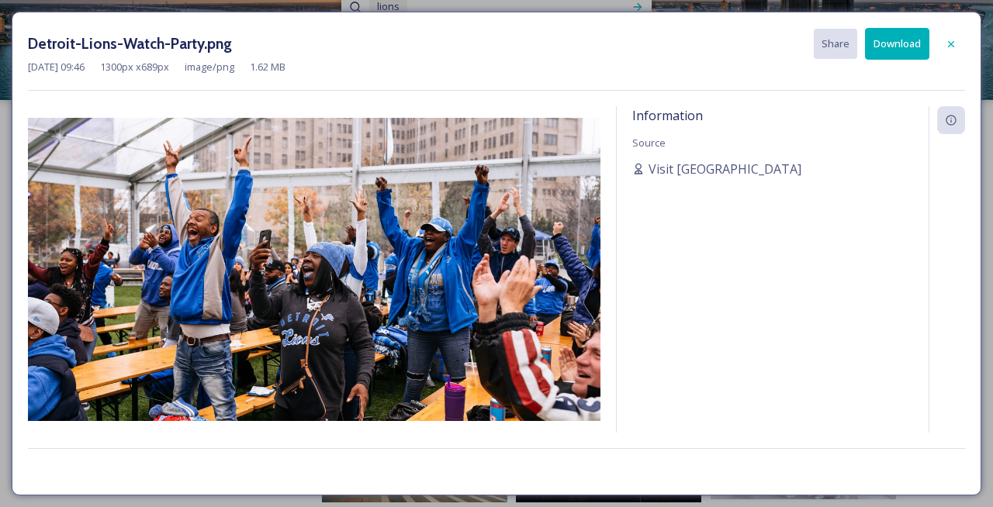
click at [958, 37] on div at bounding box center [951, 44] width 28 height 28
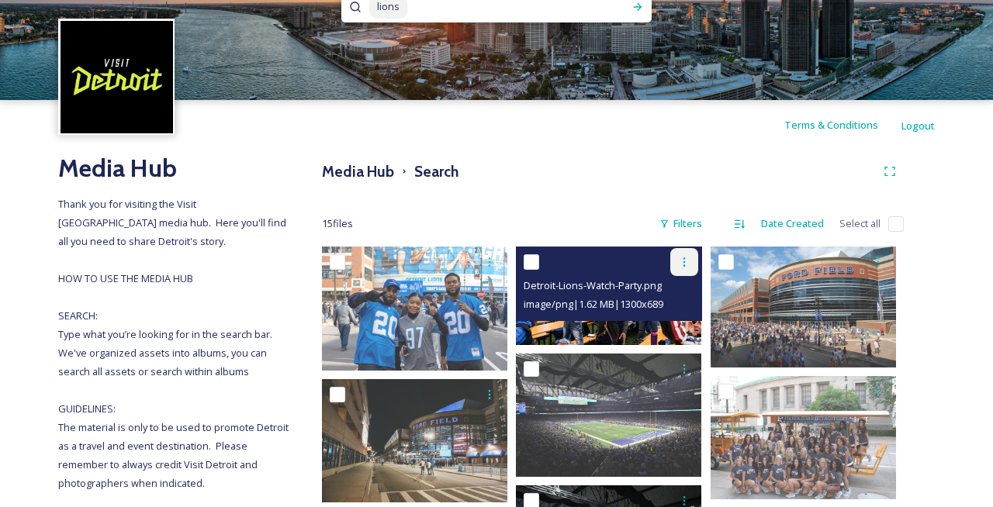
click at [685, 261] on icon at bounding box center [684, 262] width 12 height 12
click at [673, 320] on span "Download" at bounding box center [665, 326] width 47 height 15
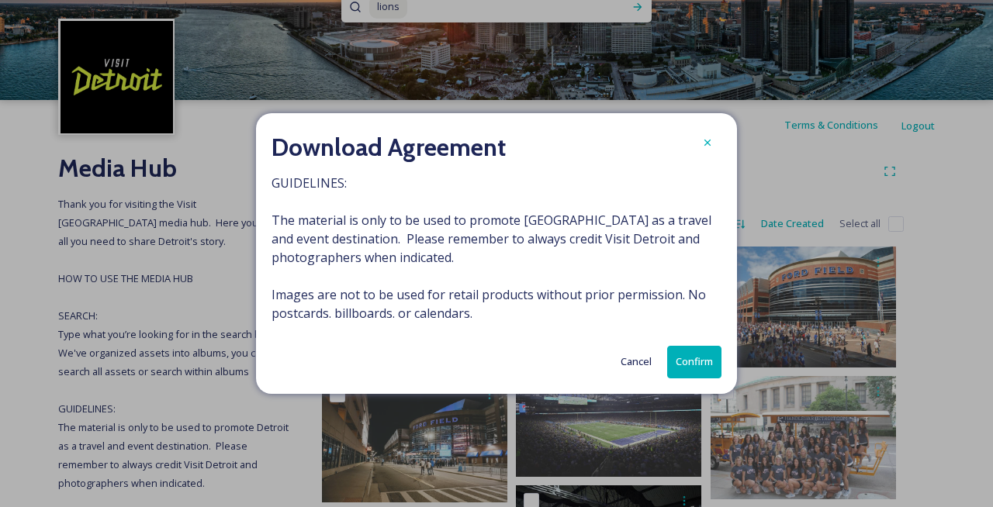
click at [697, 361] on button "Confirm" at bounding box center [694, 362] width 54 height 32
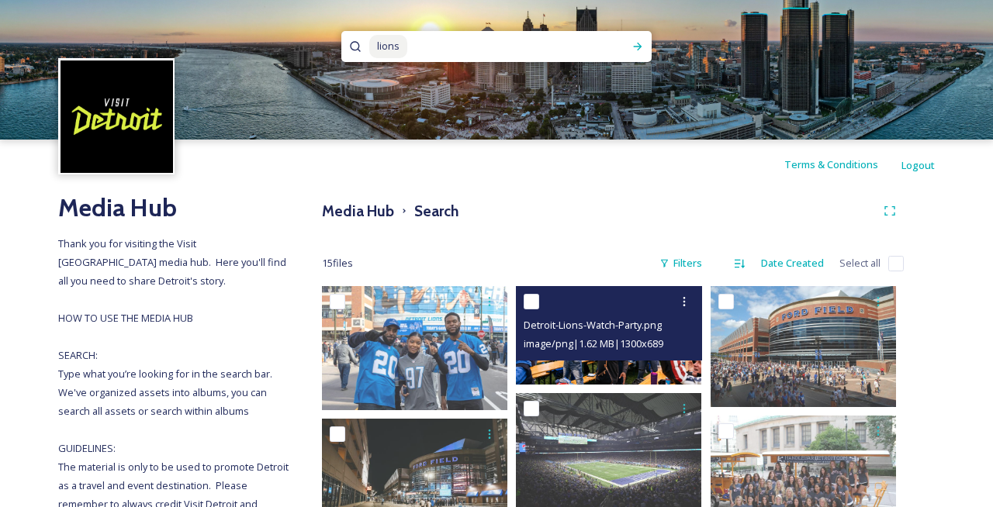
scroll to position [2, 0]
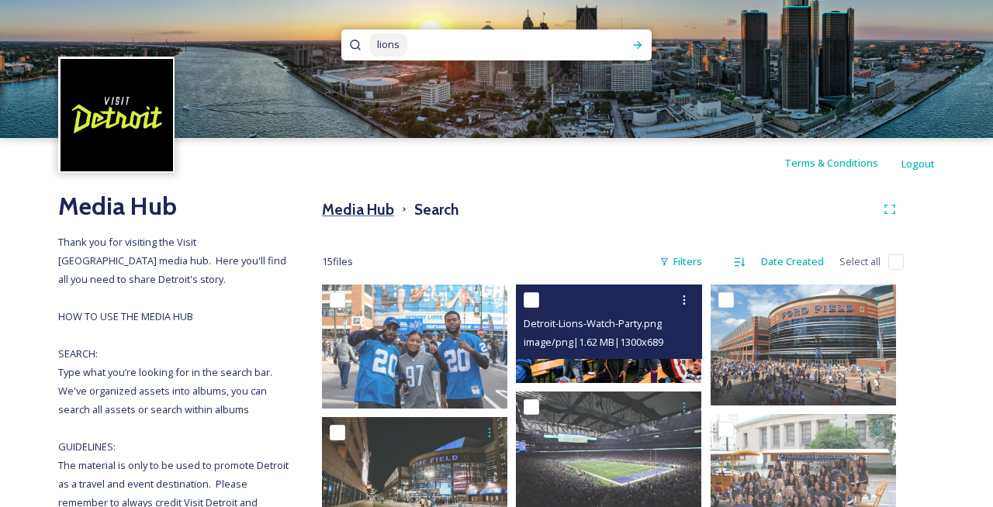
click at [332, 199] on h3 "Media Hub" at bounding box center [358, 210] width 72 height 22
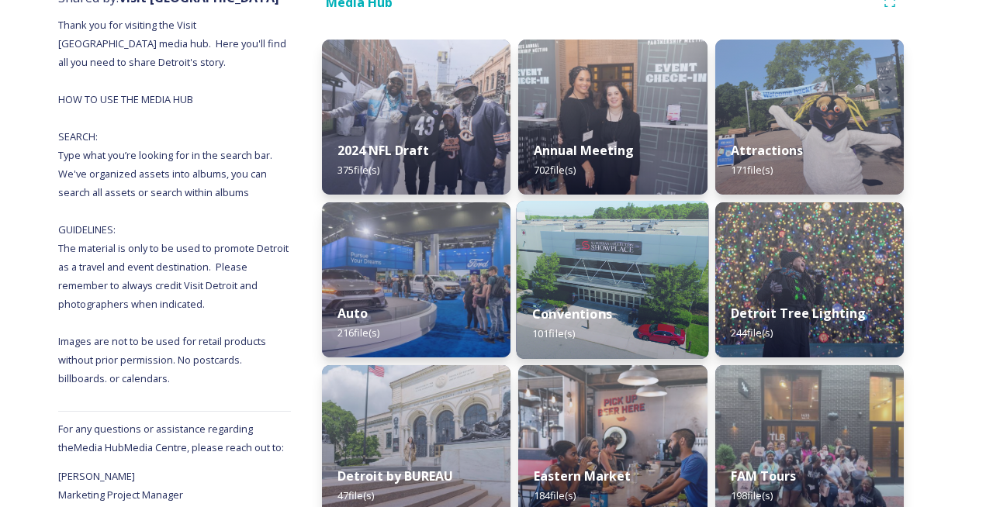
scroll to position [229, 0]
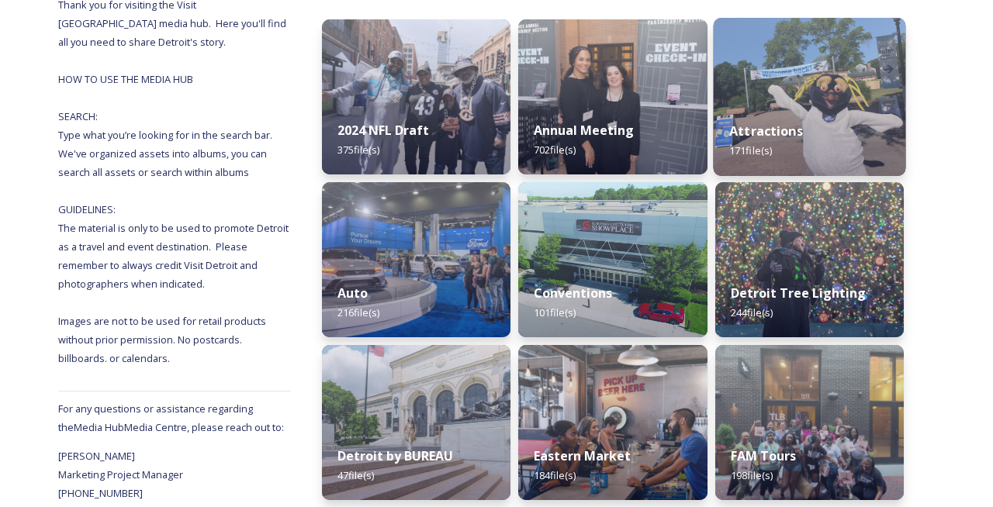
click at [785, 109] on div "Attractions 171 file(s)" at bounding box center [809, 141] width 192 height 71
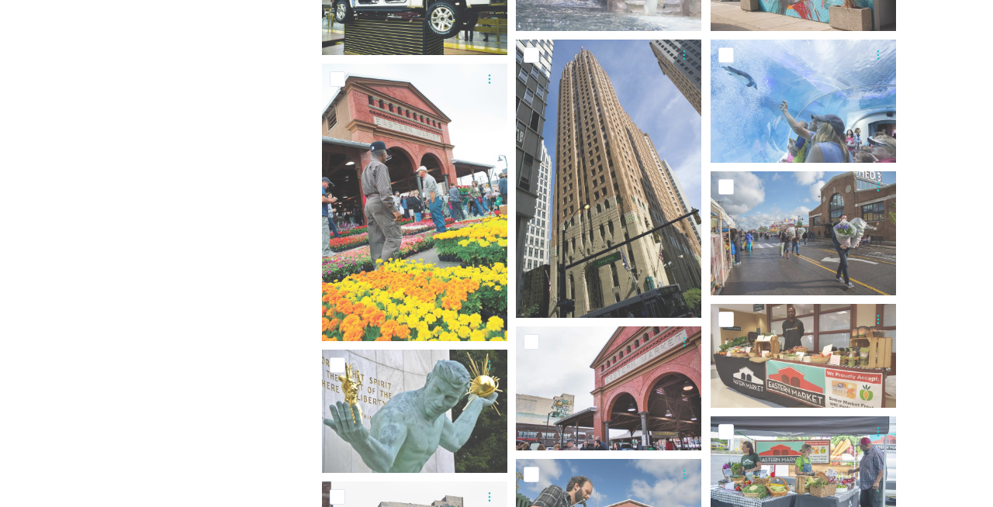
scroll to position [818, 0]
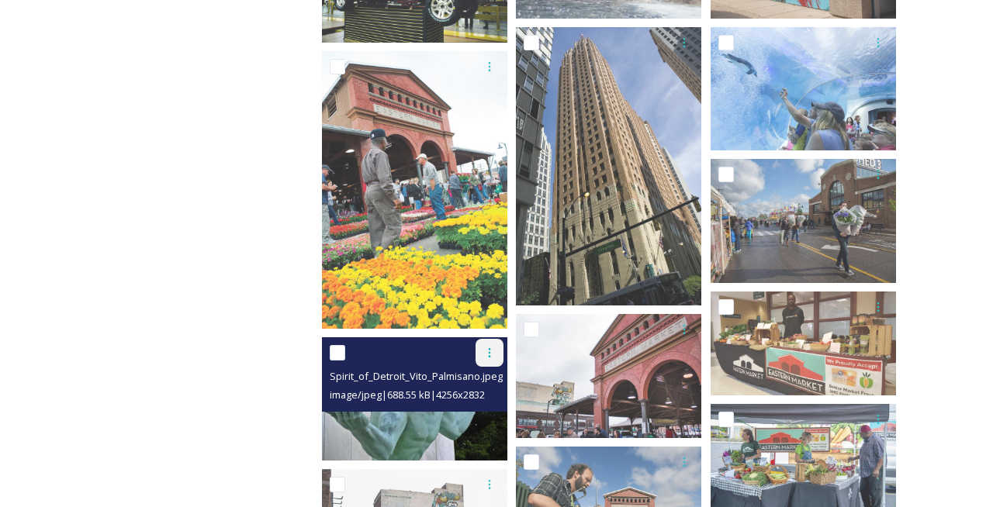
click at [480, 354] on div at bounding box center [490, 353] width 28 height 28
click at [484, 407] on div "Download" at bounding box center [471, 418] width 63 height 30
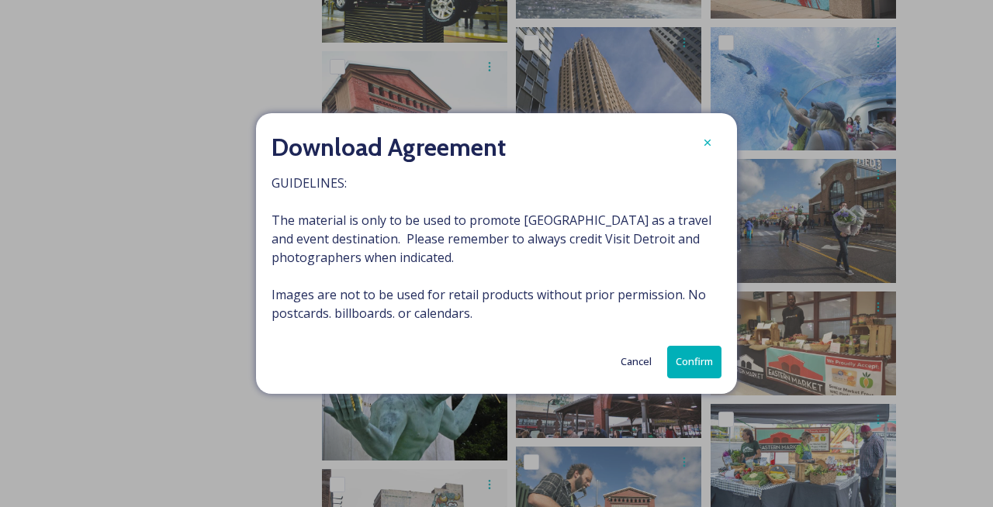
click at [678, 389] on div "Download Agreement GUIDELINES: The material is only to be used to promote [GEOG…" at bounding box center [496, 253] width 481 height 280
click at [693, 363] on button "Confirm" at bounding box center [694, 362] width 54 height 32
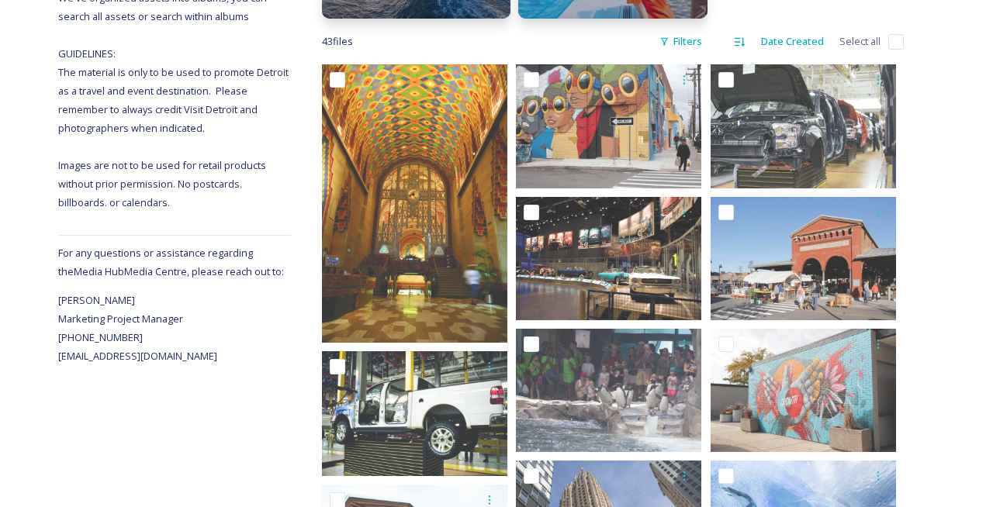
scroll to position [0, 0]
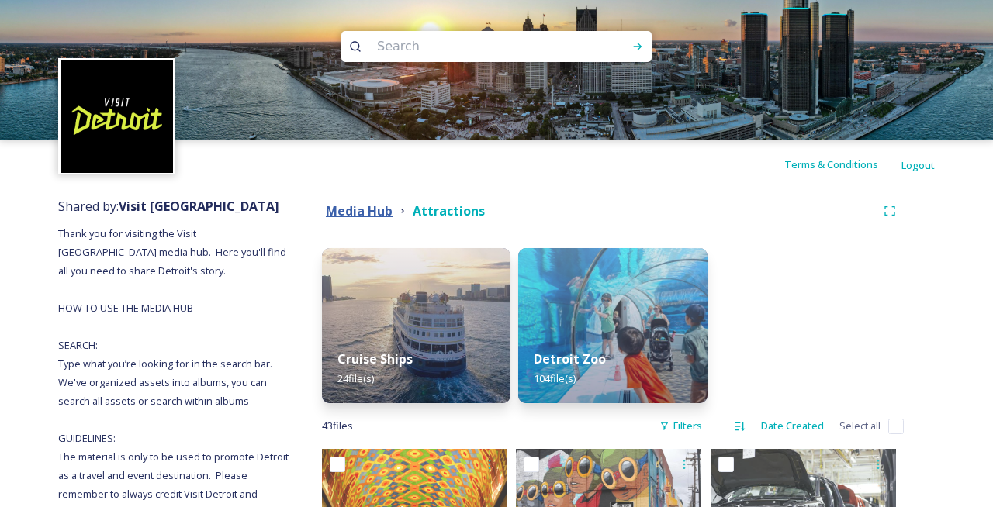
click at [371, 202] on strong "Media Hub" at bounding box center [359, 210] width 67 height 17
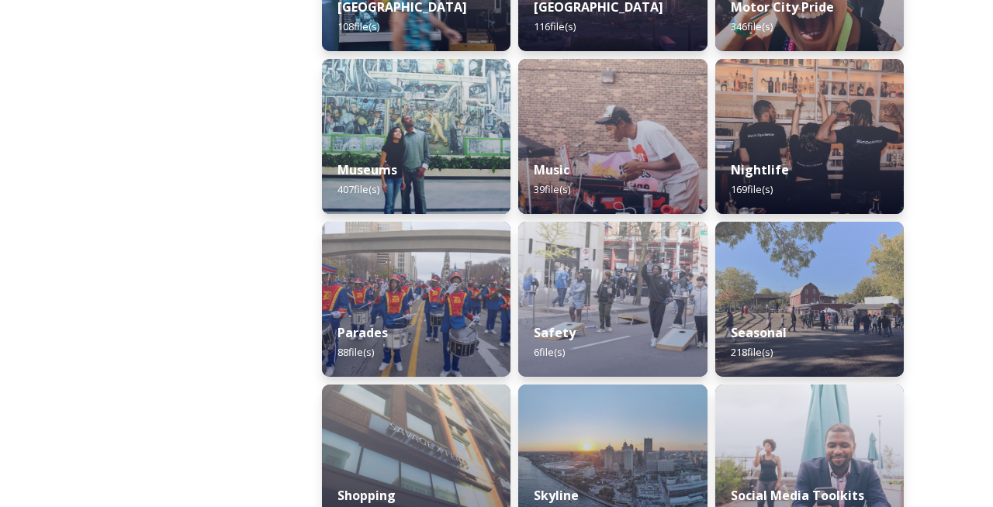
scroll to position [1541, 0]
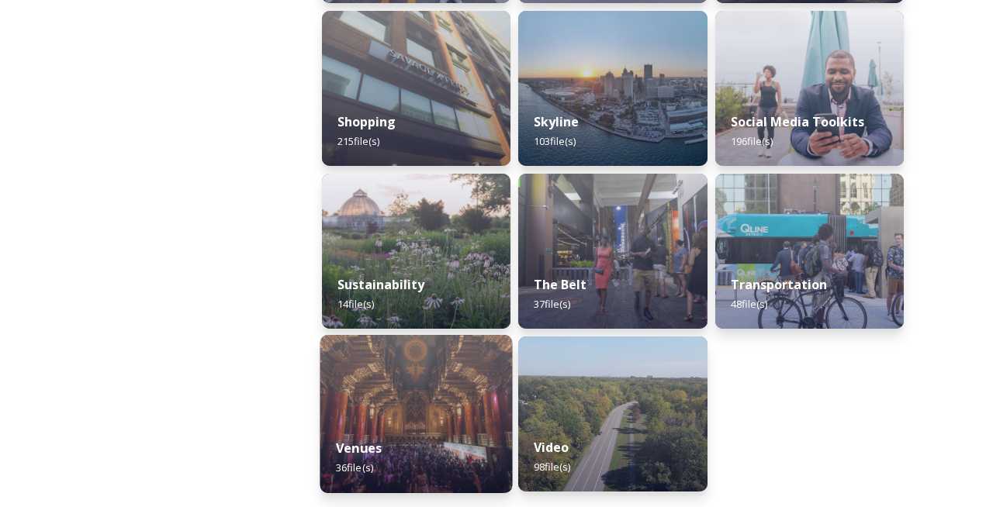
click at [421, 428] on div "Venues 36 file(s)" at bounding box center [416, 458] width 192 height 71
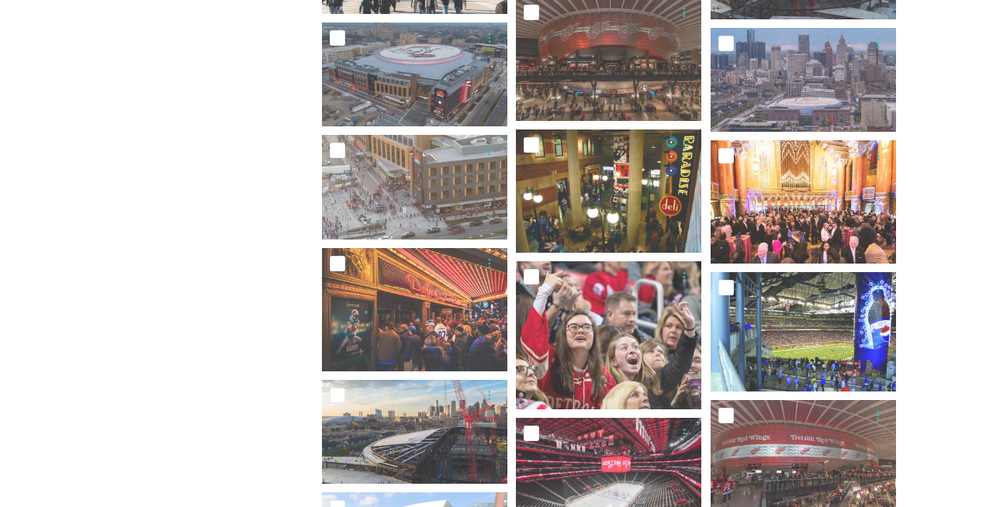
scroll to position [1071, 0]
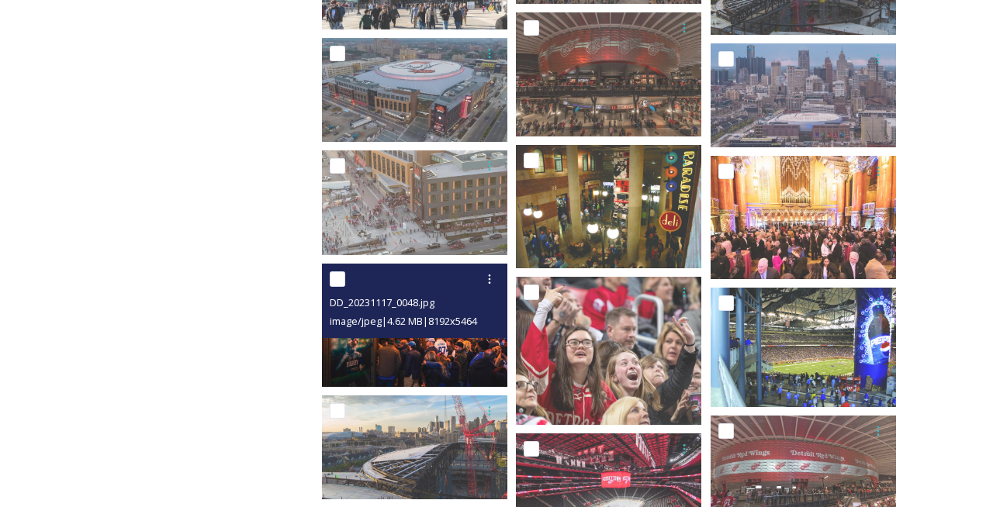
click at [393, 337] on img at bounding box center [414, 325] width 185 height 123
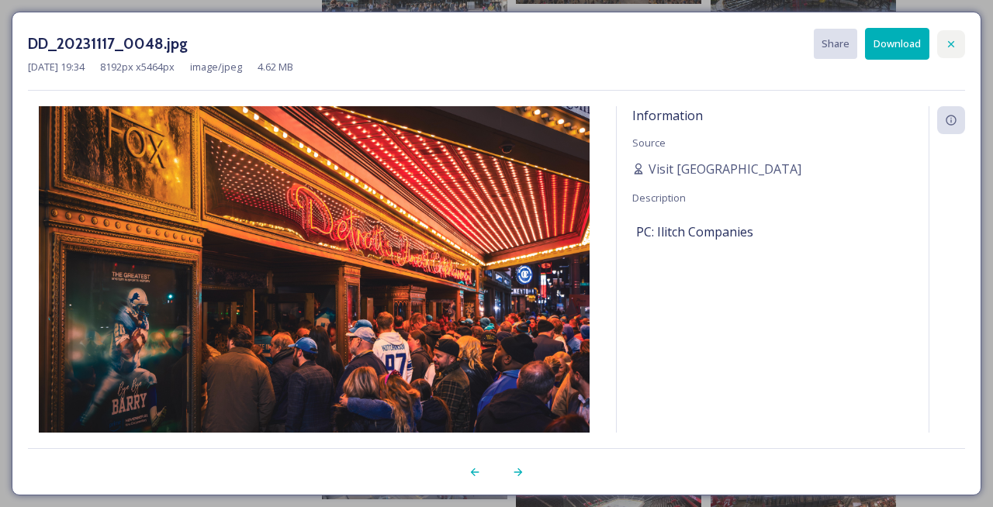
click at [943, 37] on div at bounding box center [951, 44] width 28 height 28
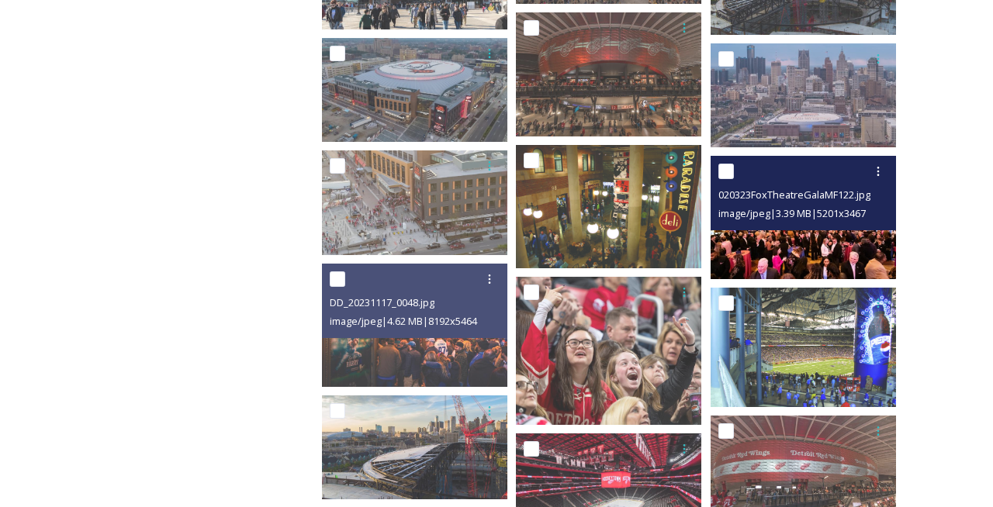
click at [784, 244] on img at bounding box center [803, 217] width 185 height 123
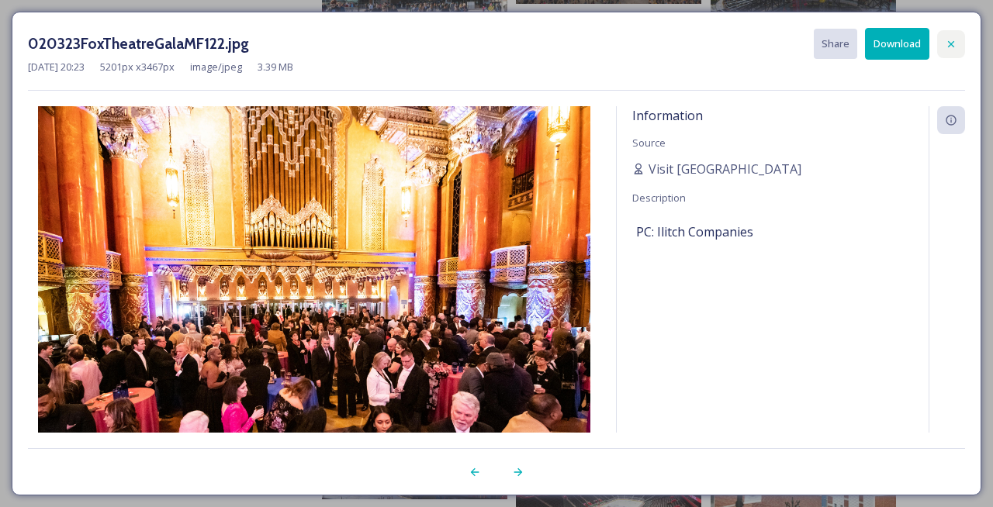
click at [957, 34] on div at bounding box center [951, 44] width 28 height 28
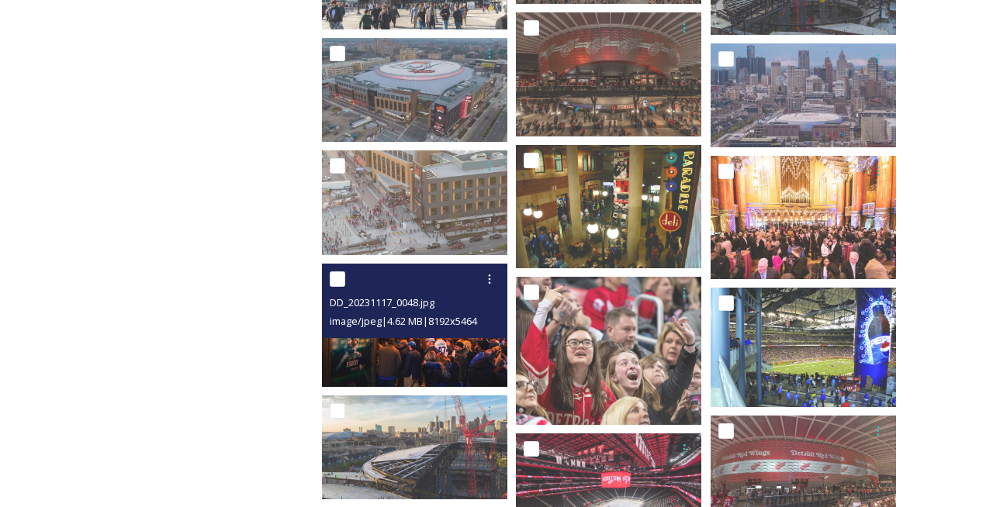
click at [414, 306] on span "DD_20231117_0048.jpg" at bounding box center [382, 303] width 105 height 14
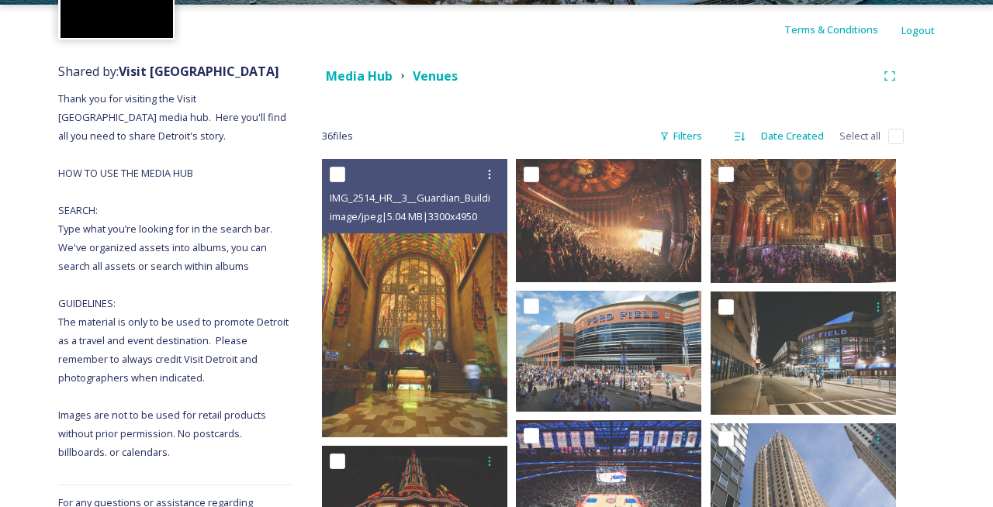
scroll to position [431, 0]
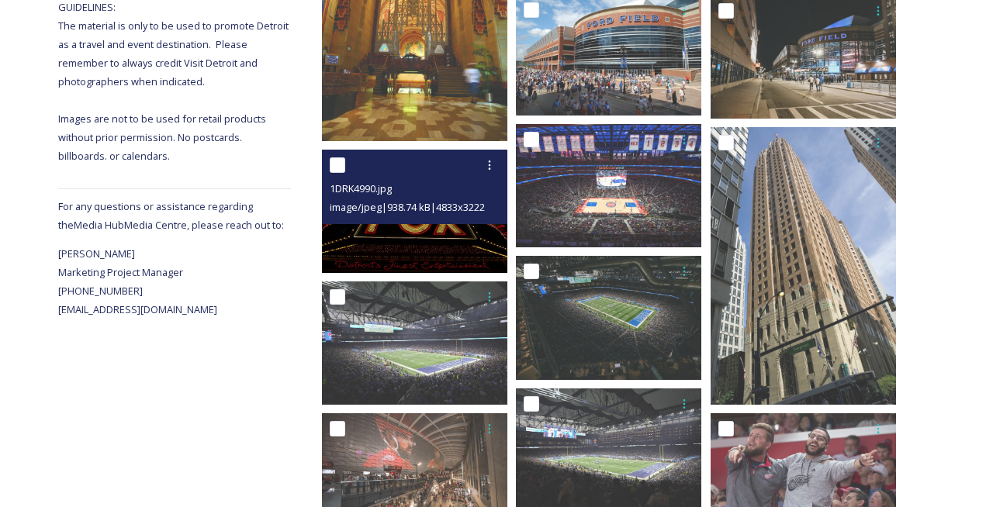
click at [405, 240] on img at bounding box center [414, 211] width 185 height 123
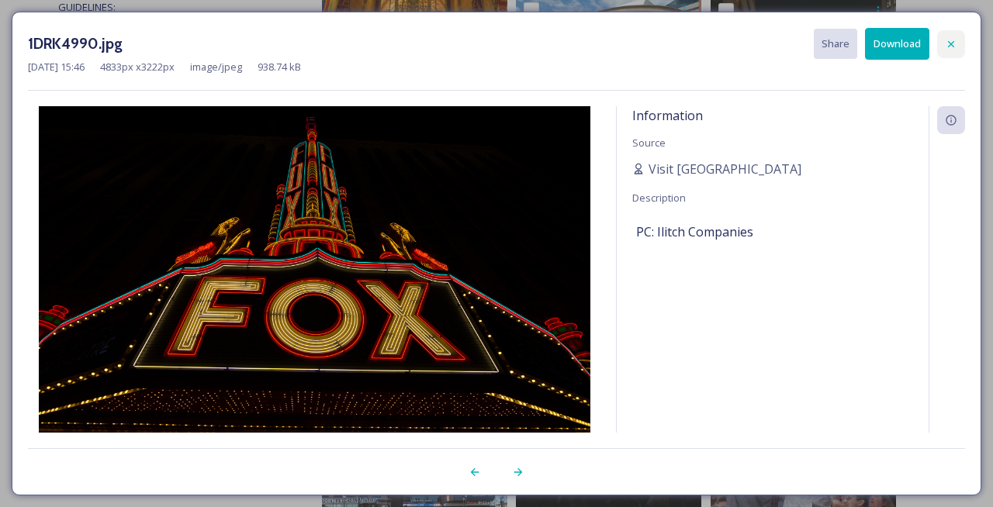
click at [953, 40] on icon at bounding box center [951, 44] width 12 height 12
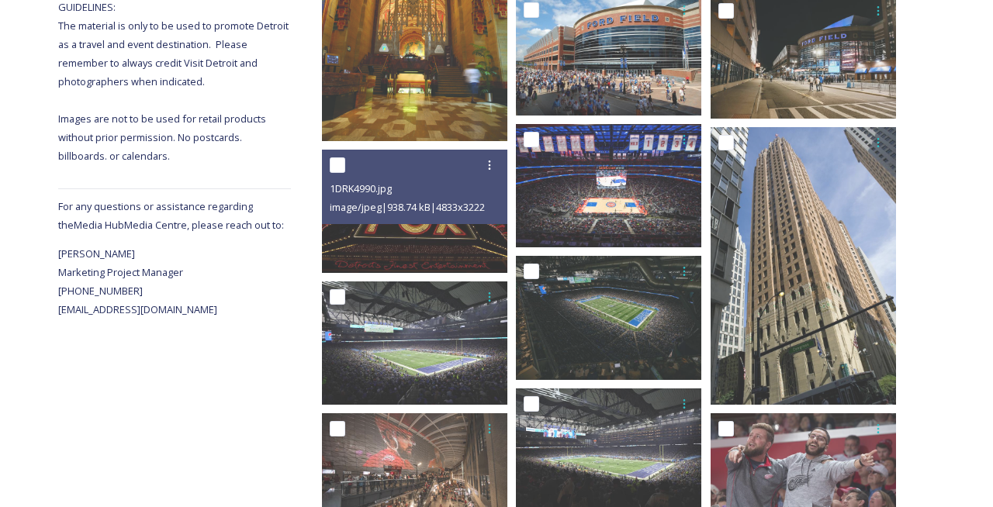
scroll to position [432, 0]
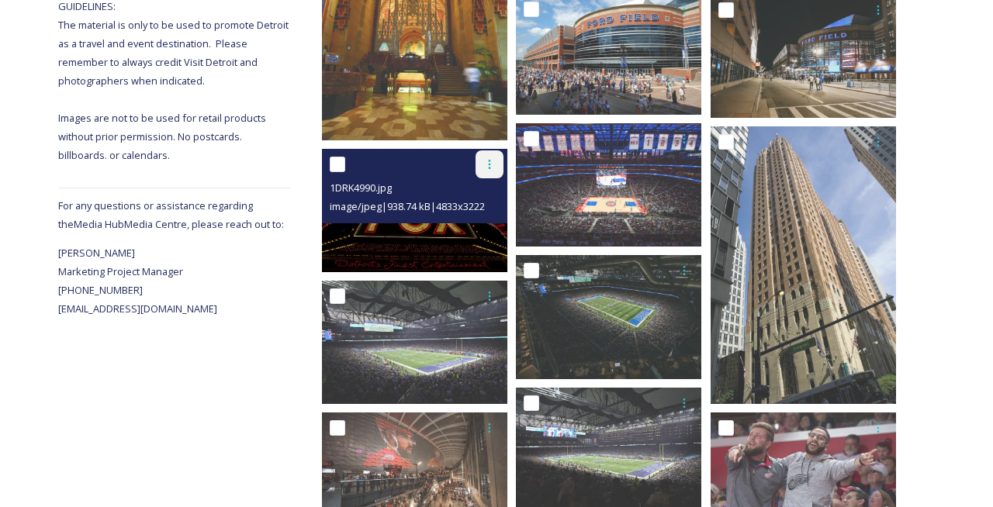
click at [493, 170] on div at bounding box center [490, 165] width 28 height 28
click at [499, 227] on div "Download" at bounding box center [471, 228] width 63 height 30
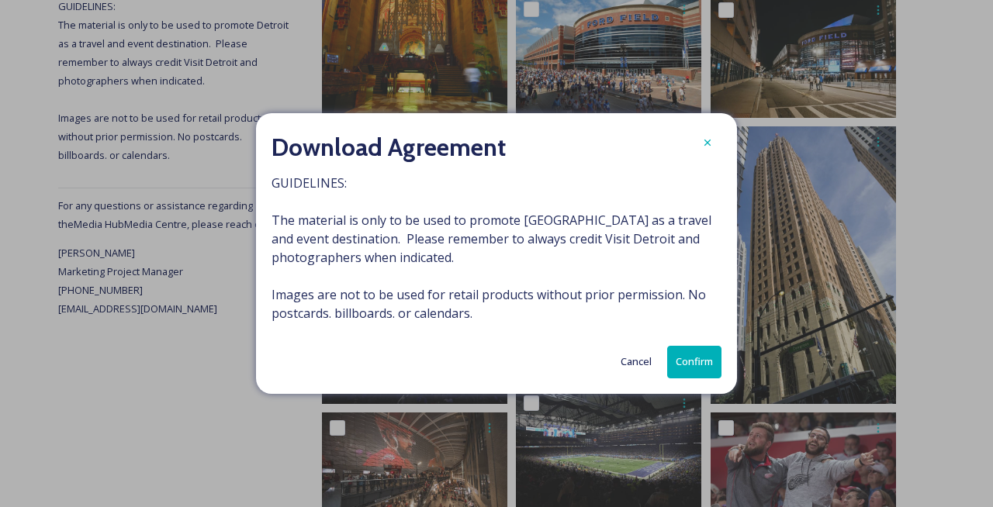
click at [704, 360] on button "Confirm" at bounding box center [694, 362] width 54 height 32
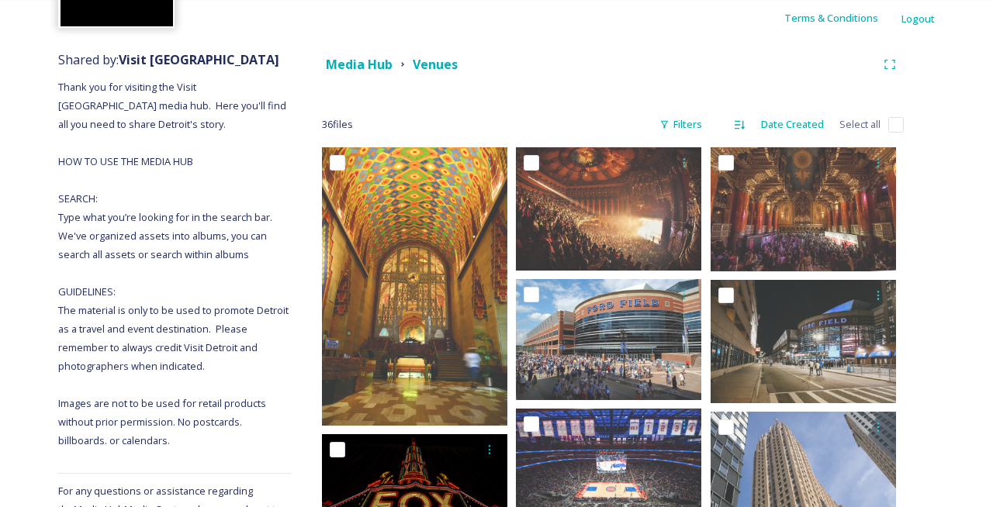
scroll to position [0, 0]
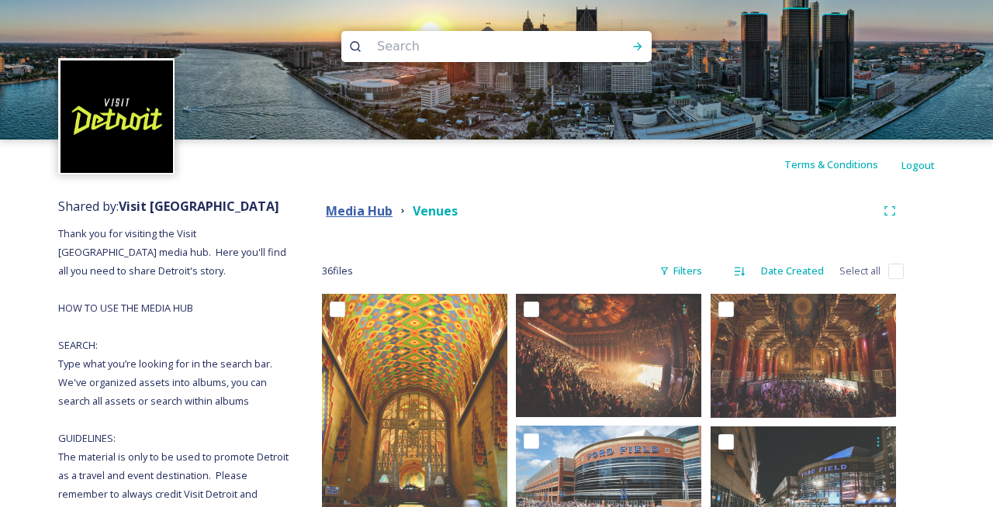
click at [349, 206] on strong "Media Hub" at bounding box center [359, 210] width 67 height 17
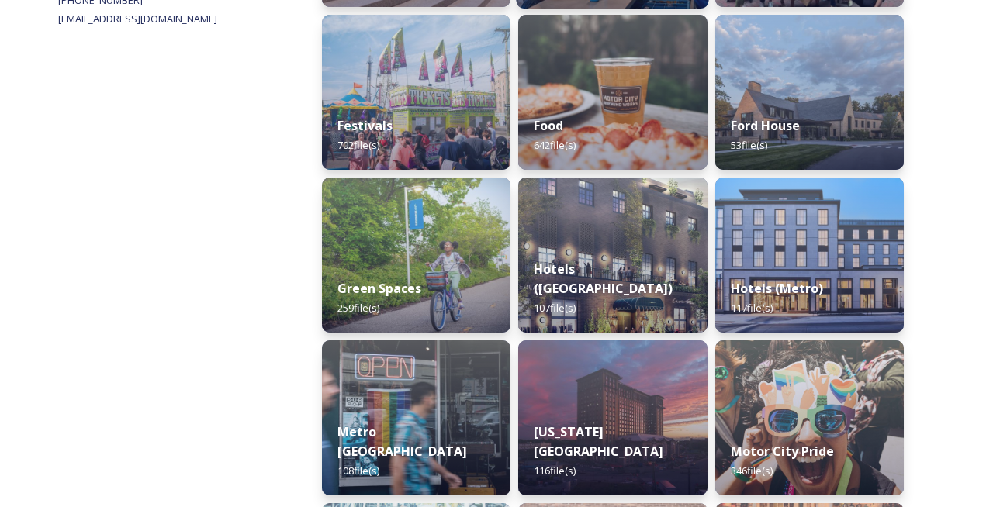
scroll to position [744, 0]
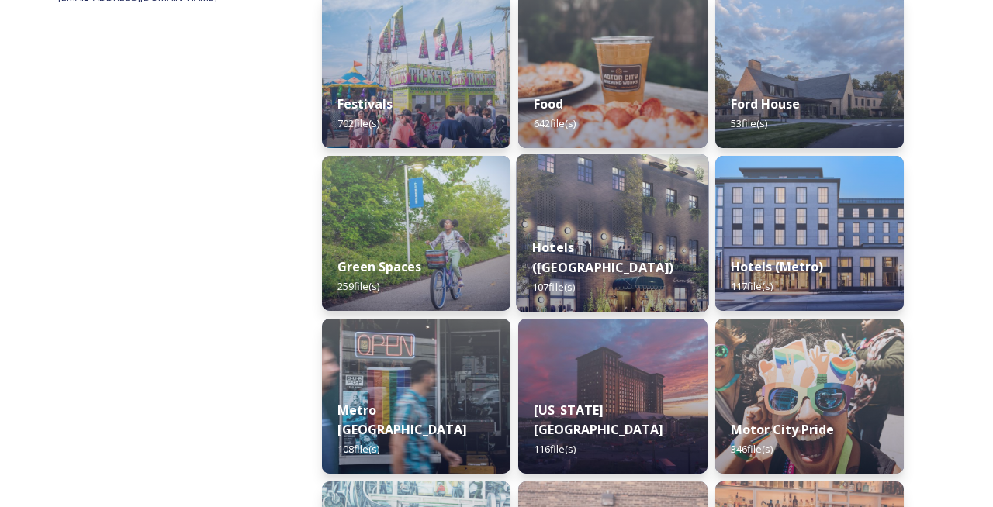
click at [603, 247] on div "Hotels ([GEOGRAPHIC_DATA]) 107 file(s)" at bounding box center [613, 268] width 192 height 90
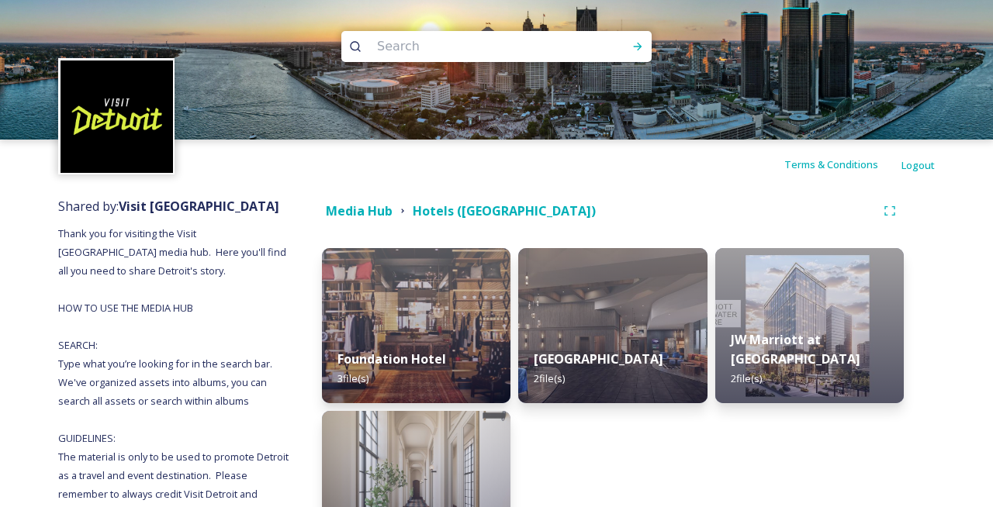
scroll to position [205, 0]
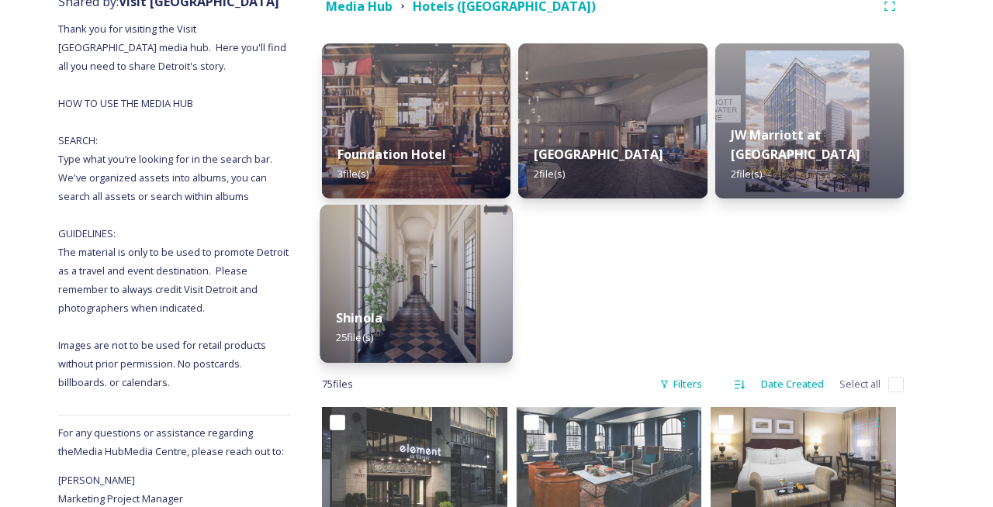
click at [399, 280] on img at bounding box center [416, 284] width 192 height 158
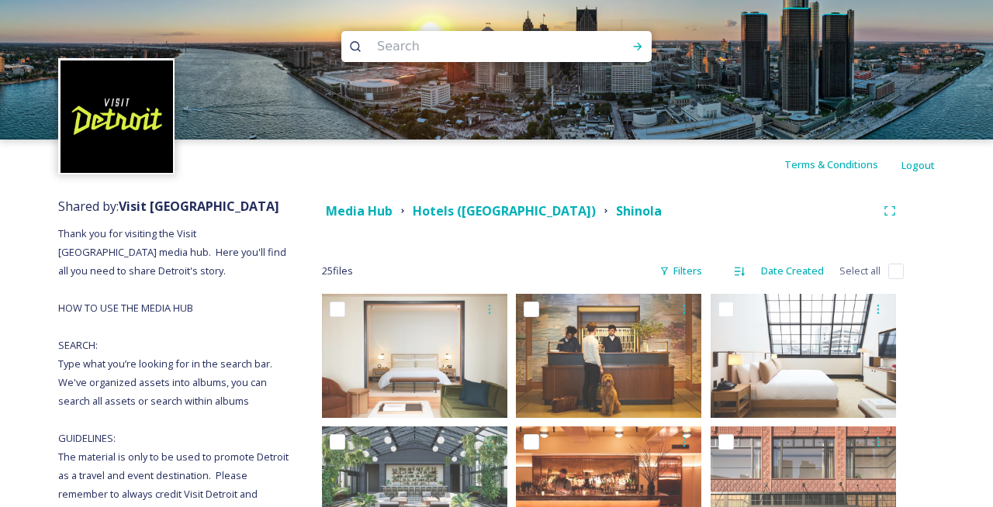
click at [358, 199] on div "Media Hub Hotels ([GEOGRAPHIC_DATA]) Shinola" at bounding box center [613, 211] width 582 height 28
click at [355, 209] on strong "Media Hub" at bounding box center [359, 210] width 67 height 17
